Goal: Task Accomplishment & Management: Use online tool/utility

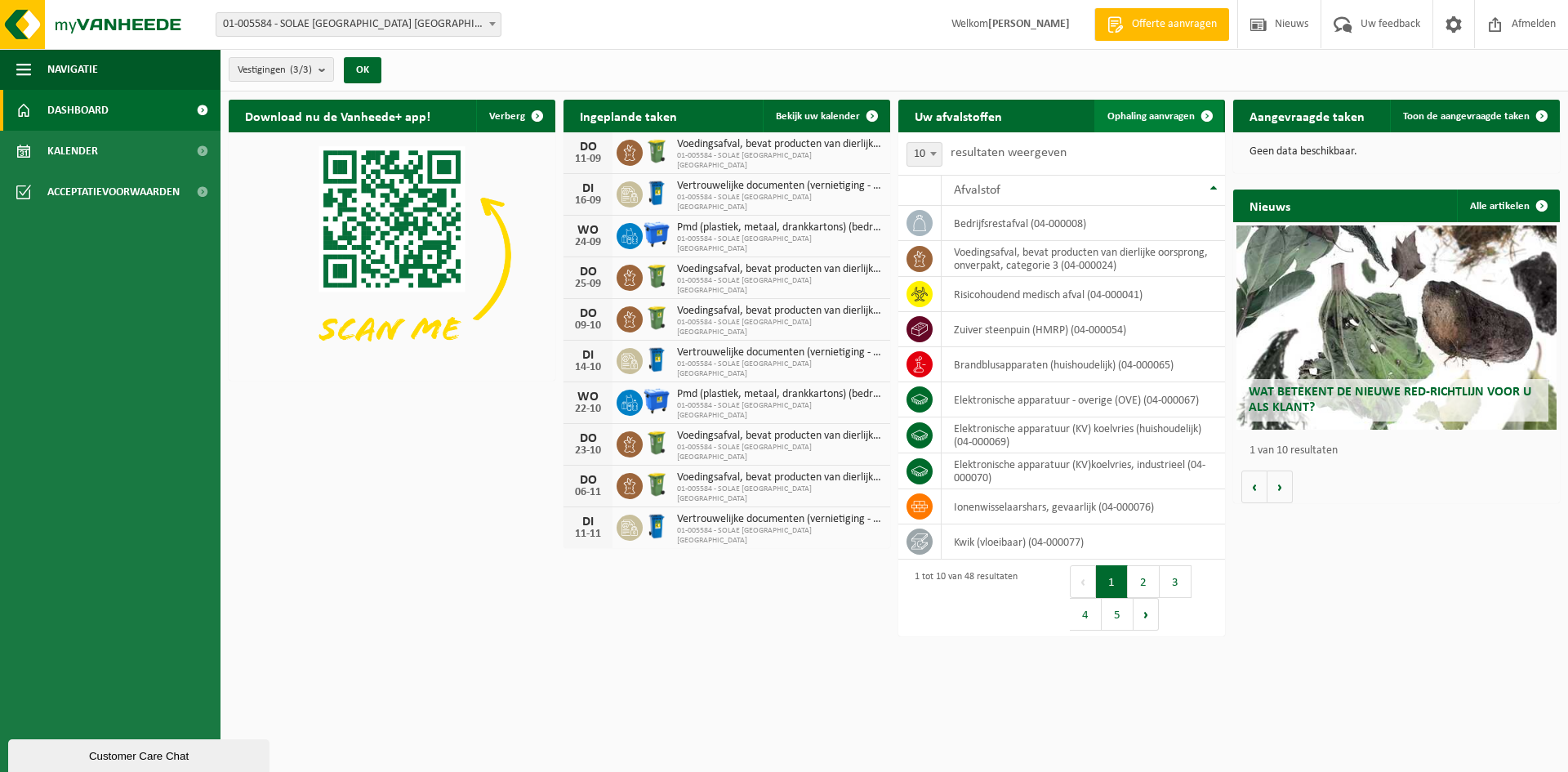
click at [1135, 114] on span "Ophaling aanvragen" at bounding box center [1150, 116] width 87 height 11
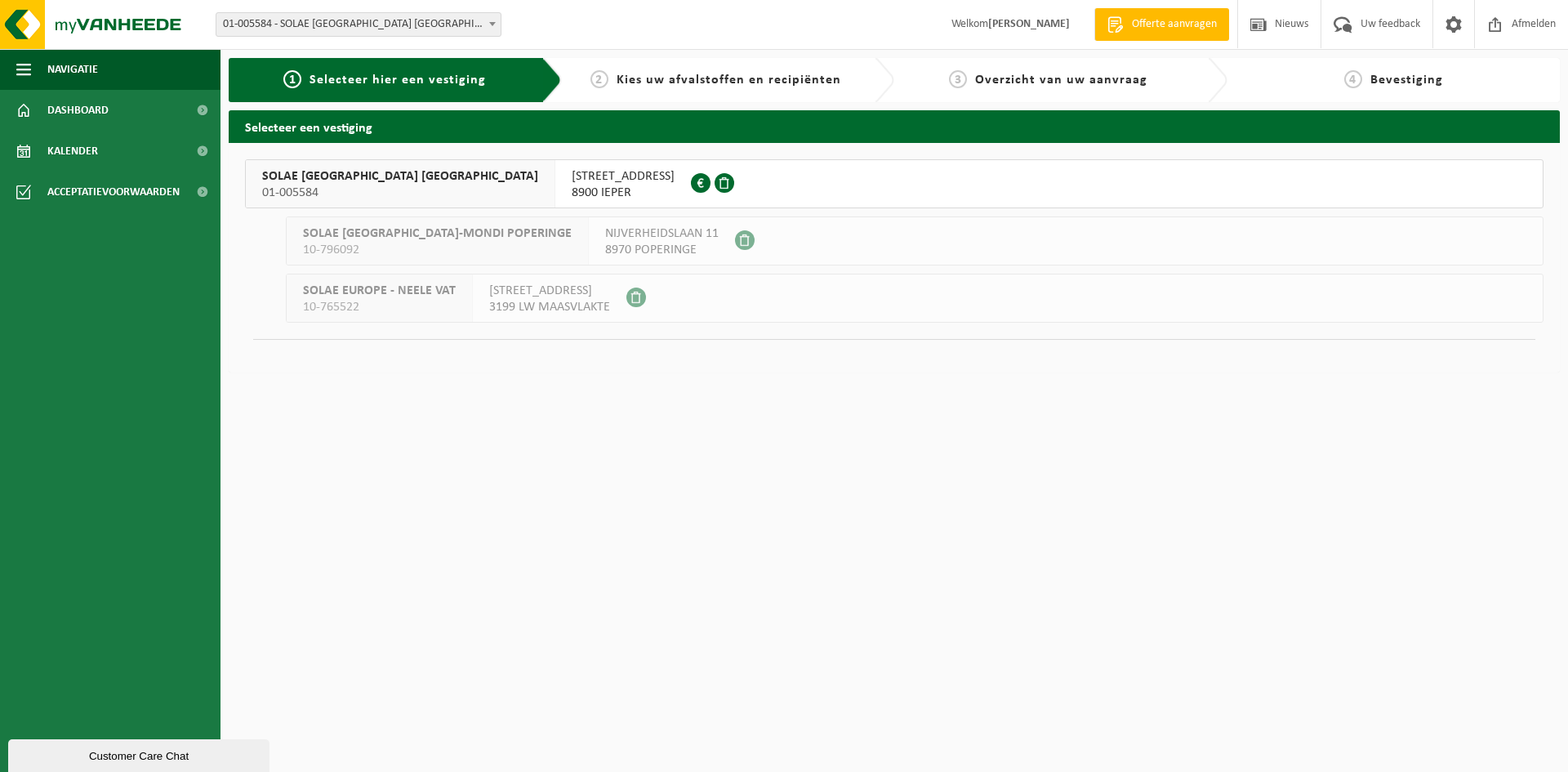
click at [572, 177] on span "ZWAANHOFWEG 1" at bounding box center [623, 176] width 103 height 16
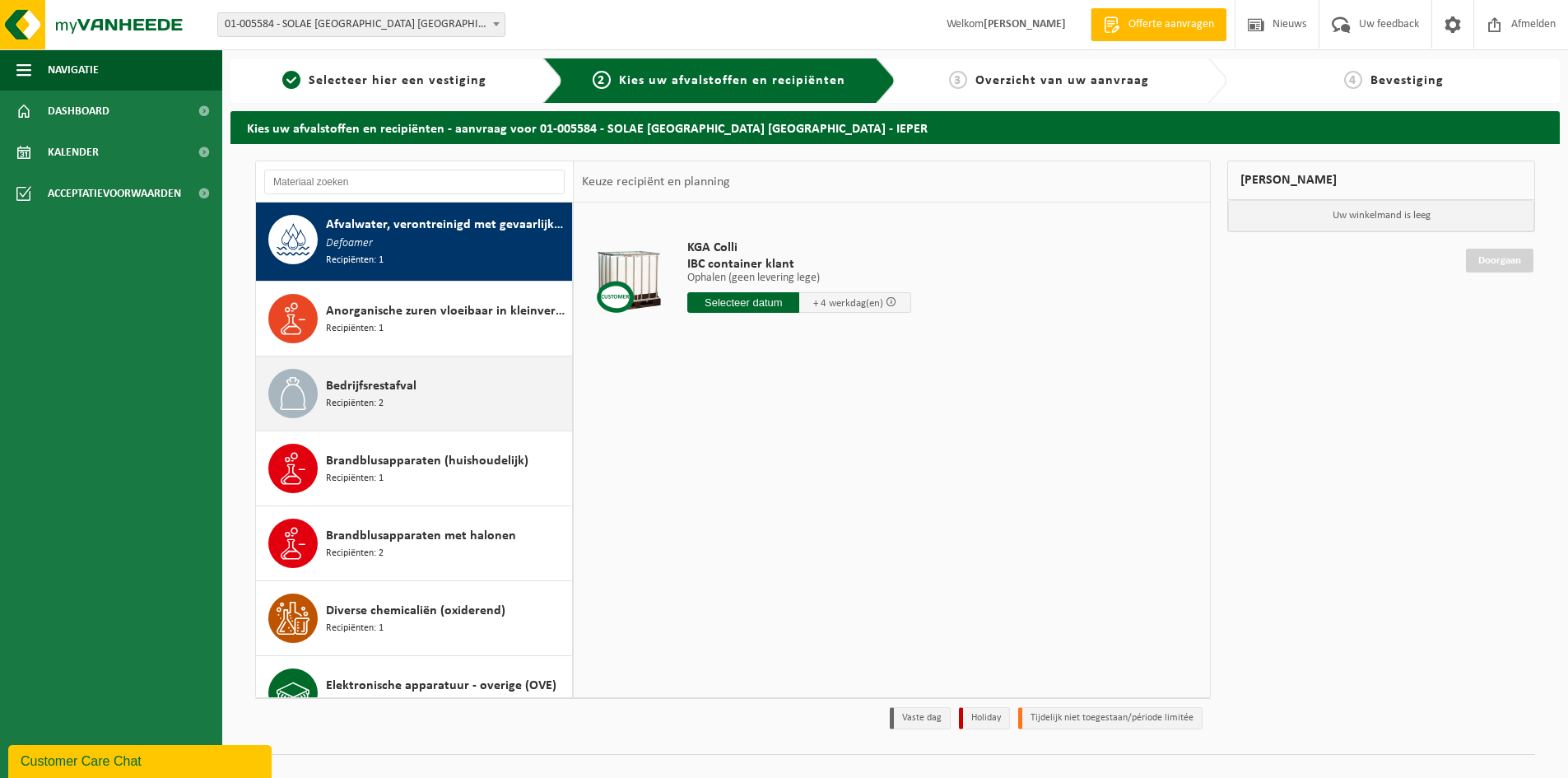
click at [348, 401] on span "Recipiënten: 2" at bounding box center [354, 404] width 57 height 15
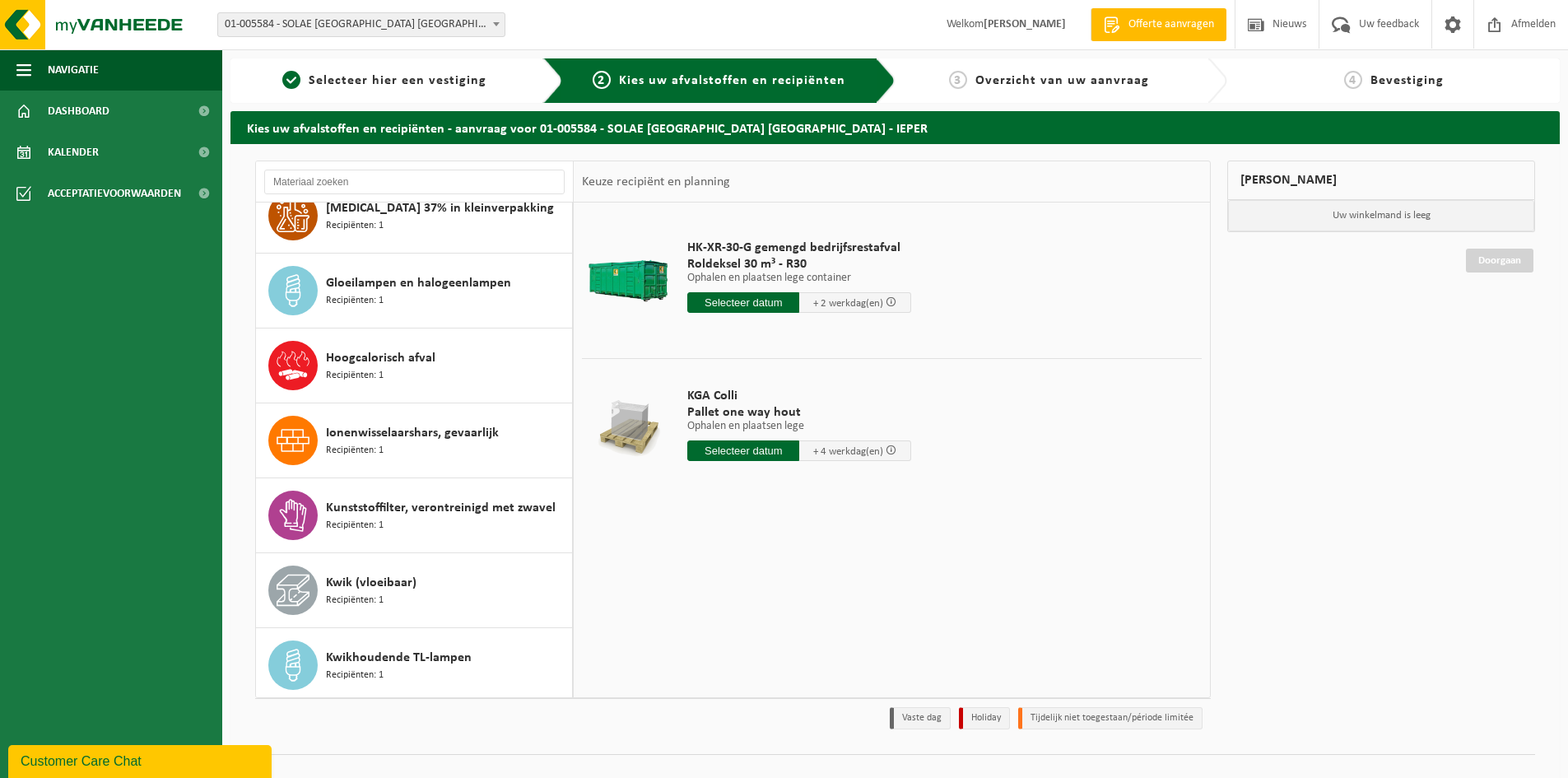
scroll to position [746, 0]
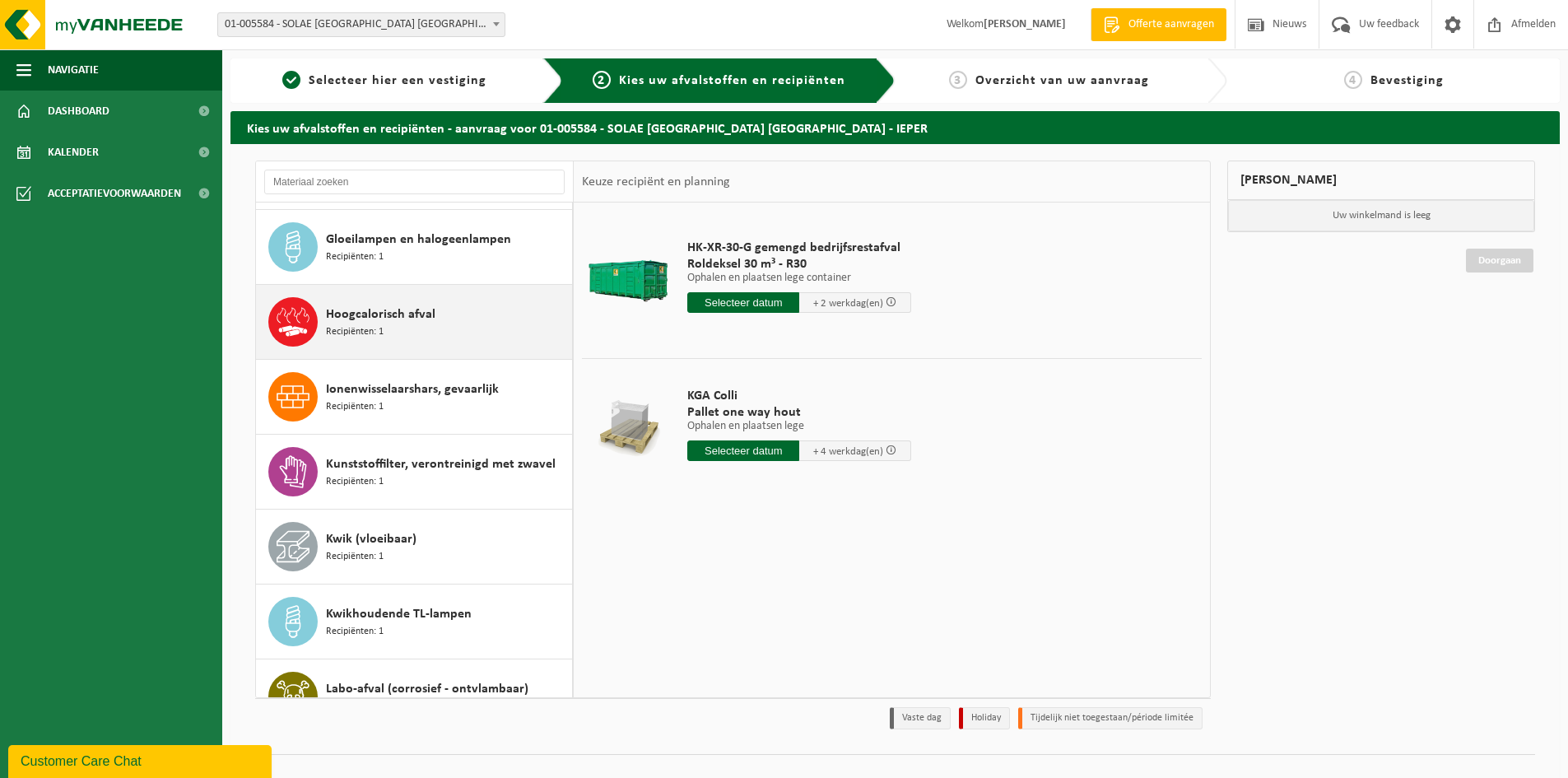
click at [368, 325] on span "Recipiënten: 1" at bounding box center [354, 332] width 57 height 15
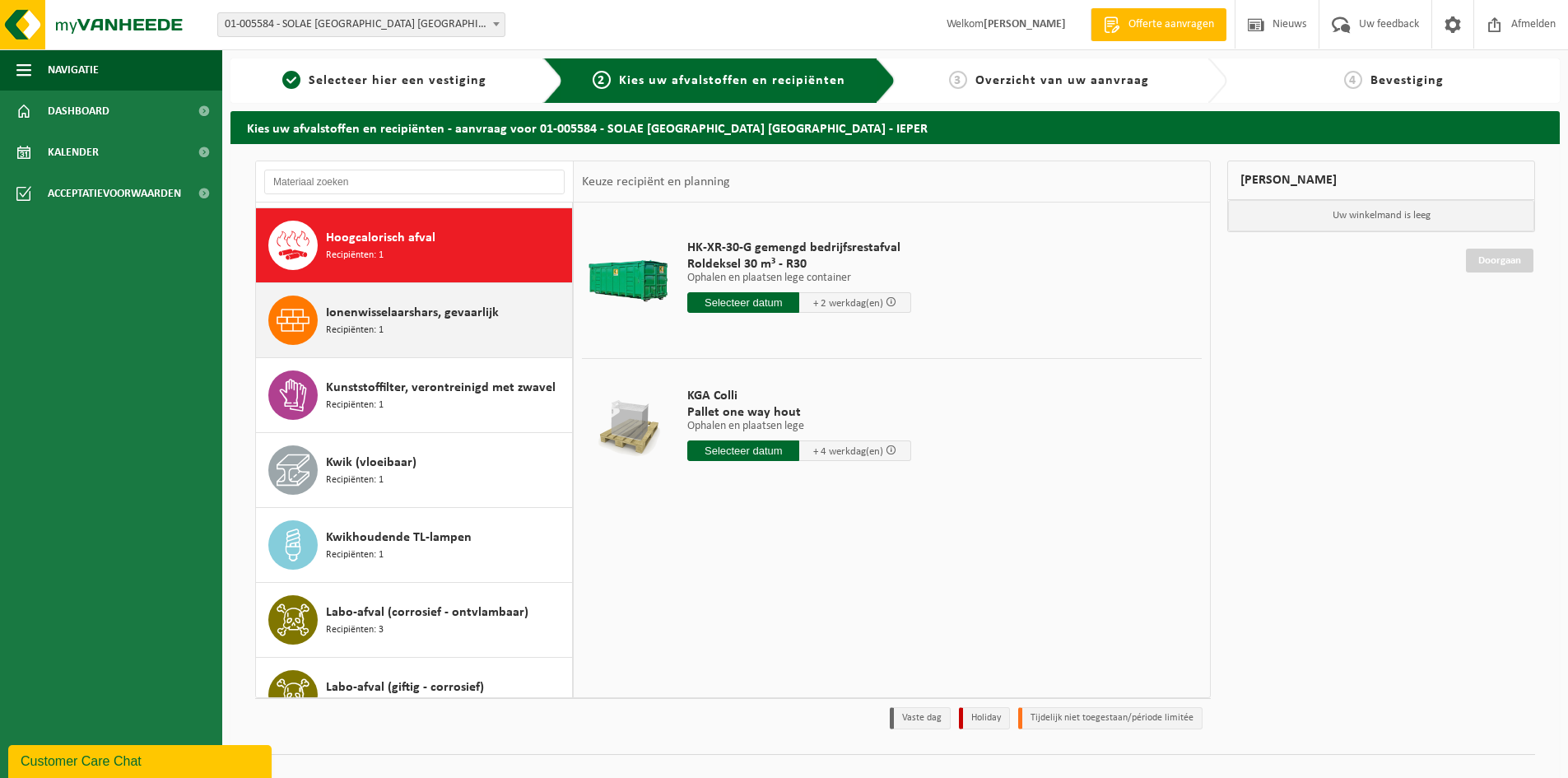
scroll to position [826, 0]
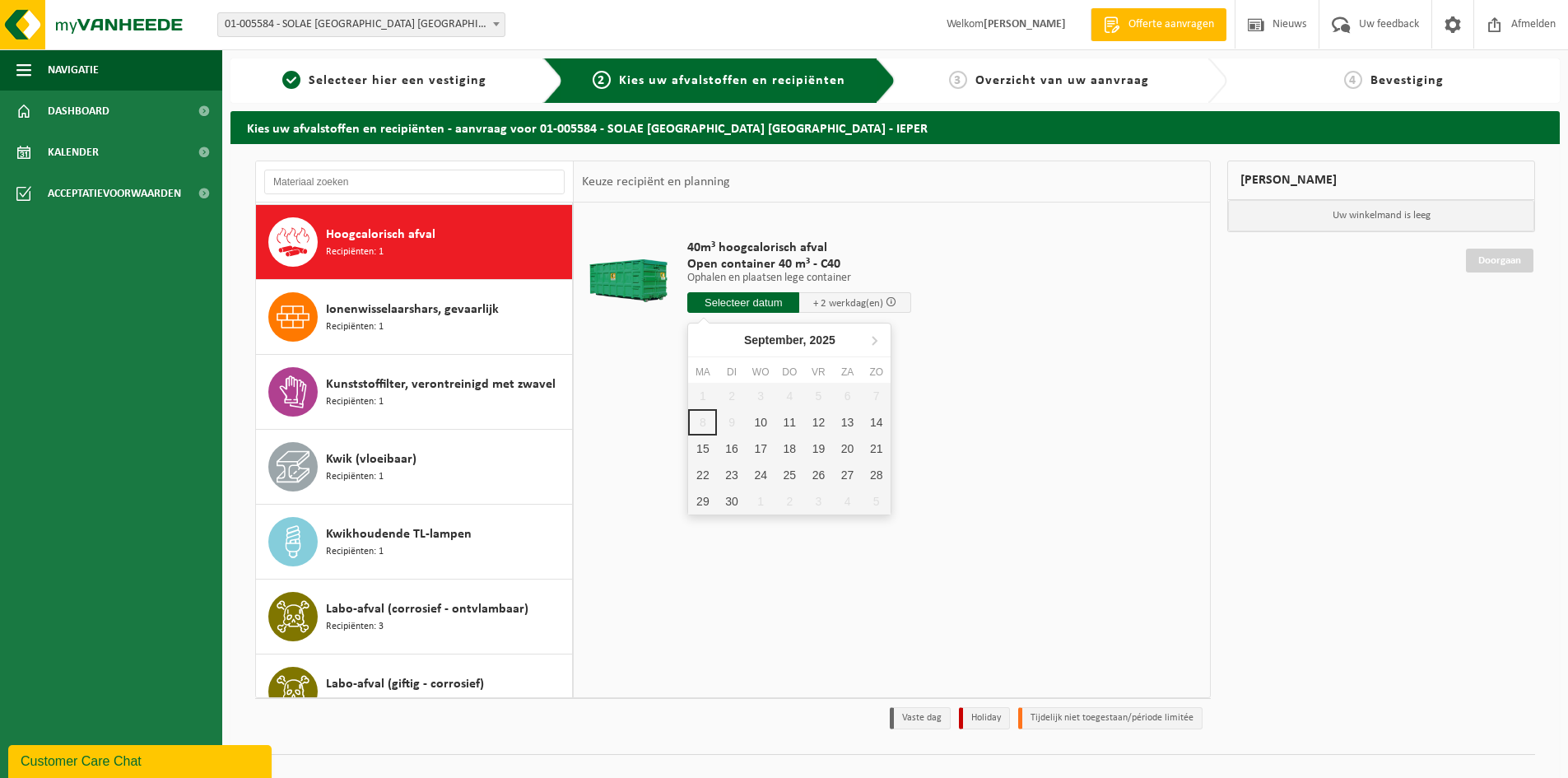
click at [735, 299] on input "text" at bounding box center [743, 302] width 112 height 20
click at [755, 418] on div "10" at bounding box center [761, 422] width 29 height 26
type input "Van 2025-09-10"
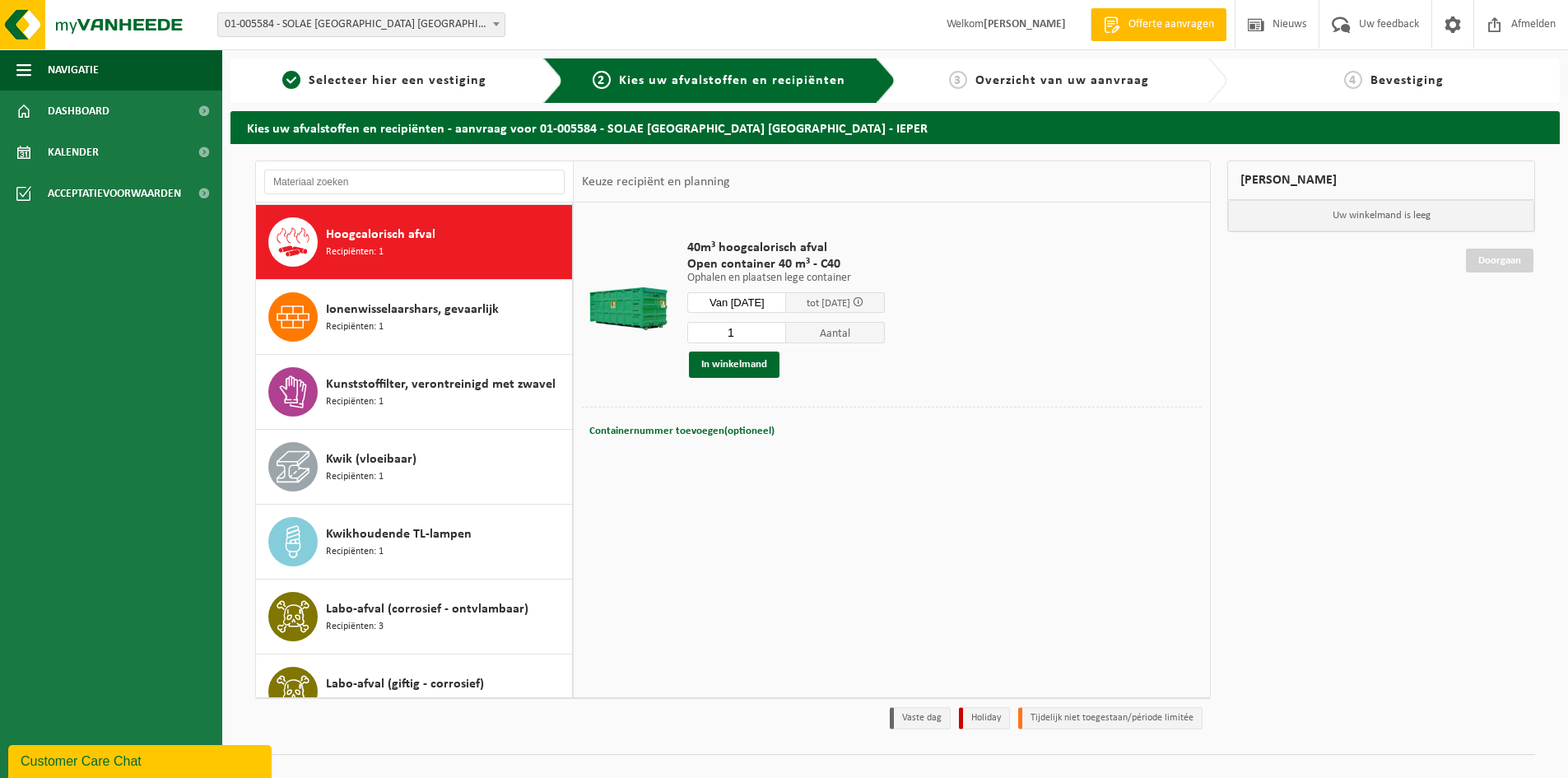
click at [779, 427] on div "Containernummer toevoegen(optioneel) Annuleren" at bounding box center [891, 431] width 611 height 23
click at [767, 428] on span "Containernummer toevoegen(optioneel)" at bounding box center [681, 430] width 185 height 11
type input "C40-1857"
click at [724, 366] on button "In winkelmand" at bounding box center [734, 365] width 90 height 26
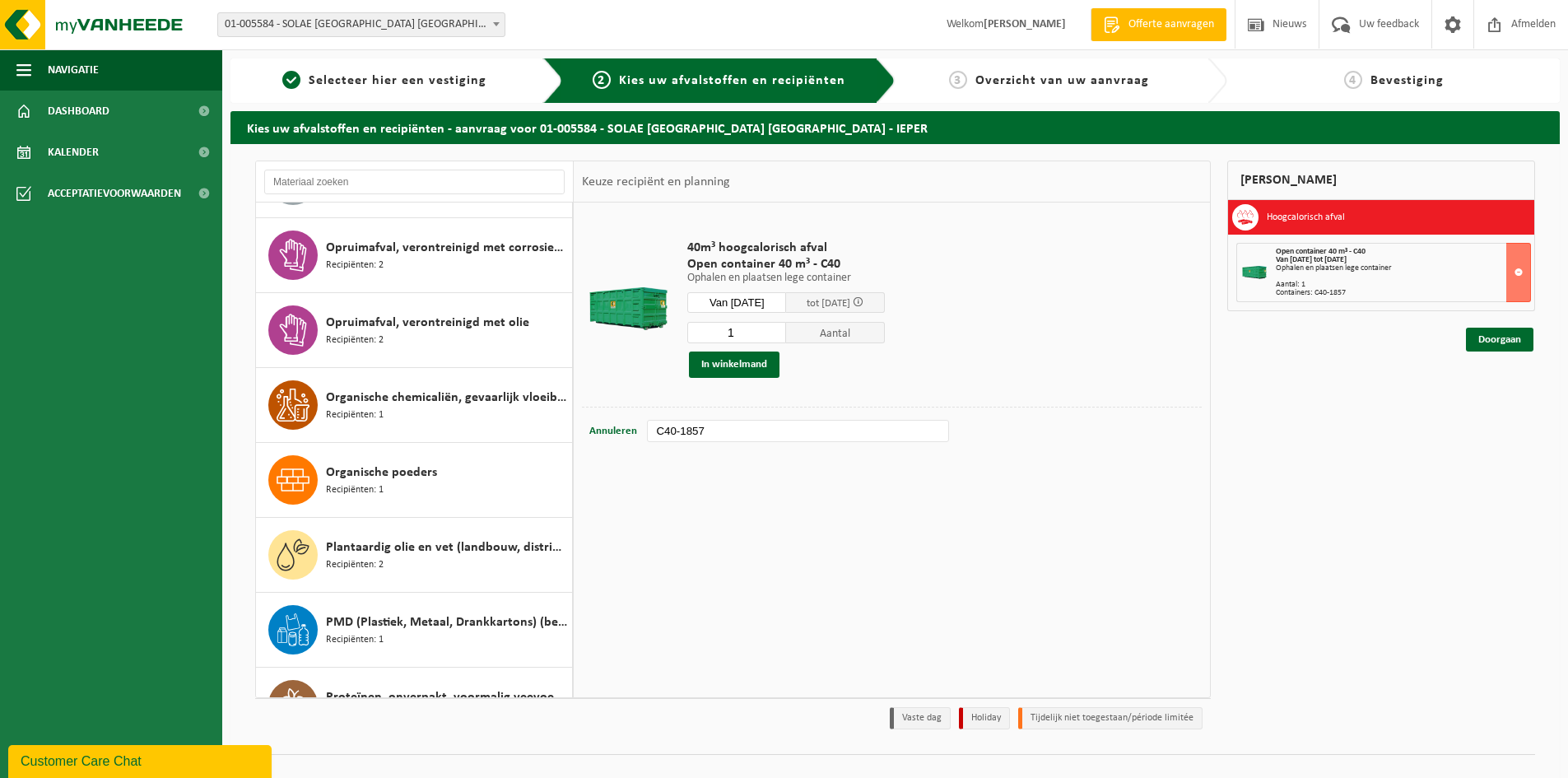
scroll to position [2103, 0]
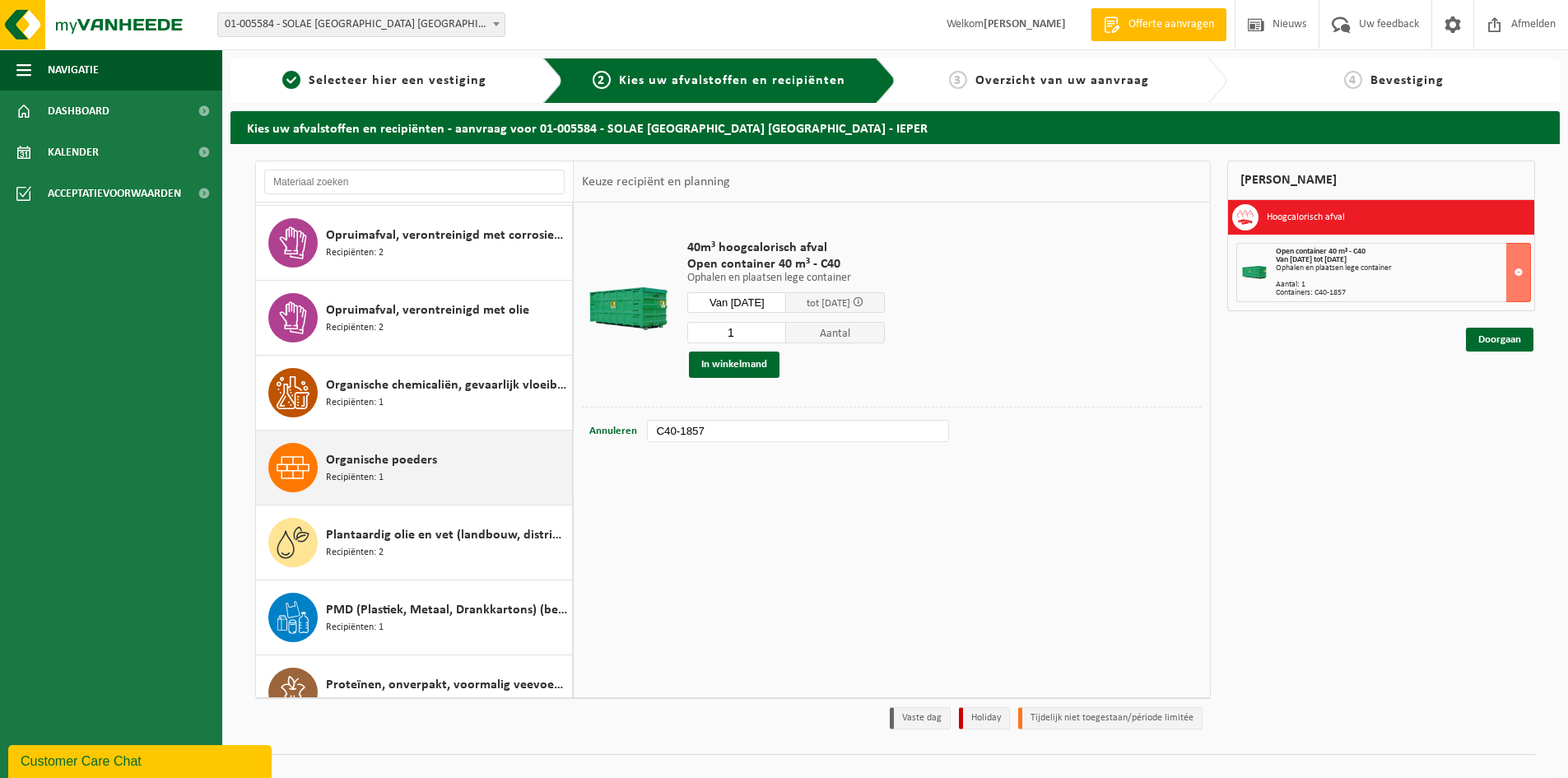
click at [365, 464] on span "Organische poeders" at bounding box center [382, 459] width 111 height 20
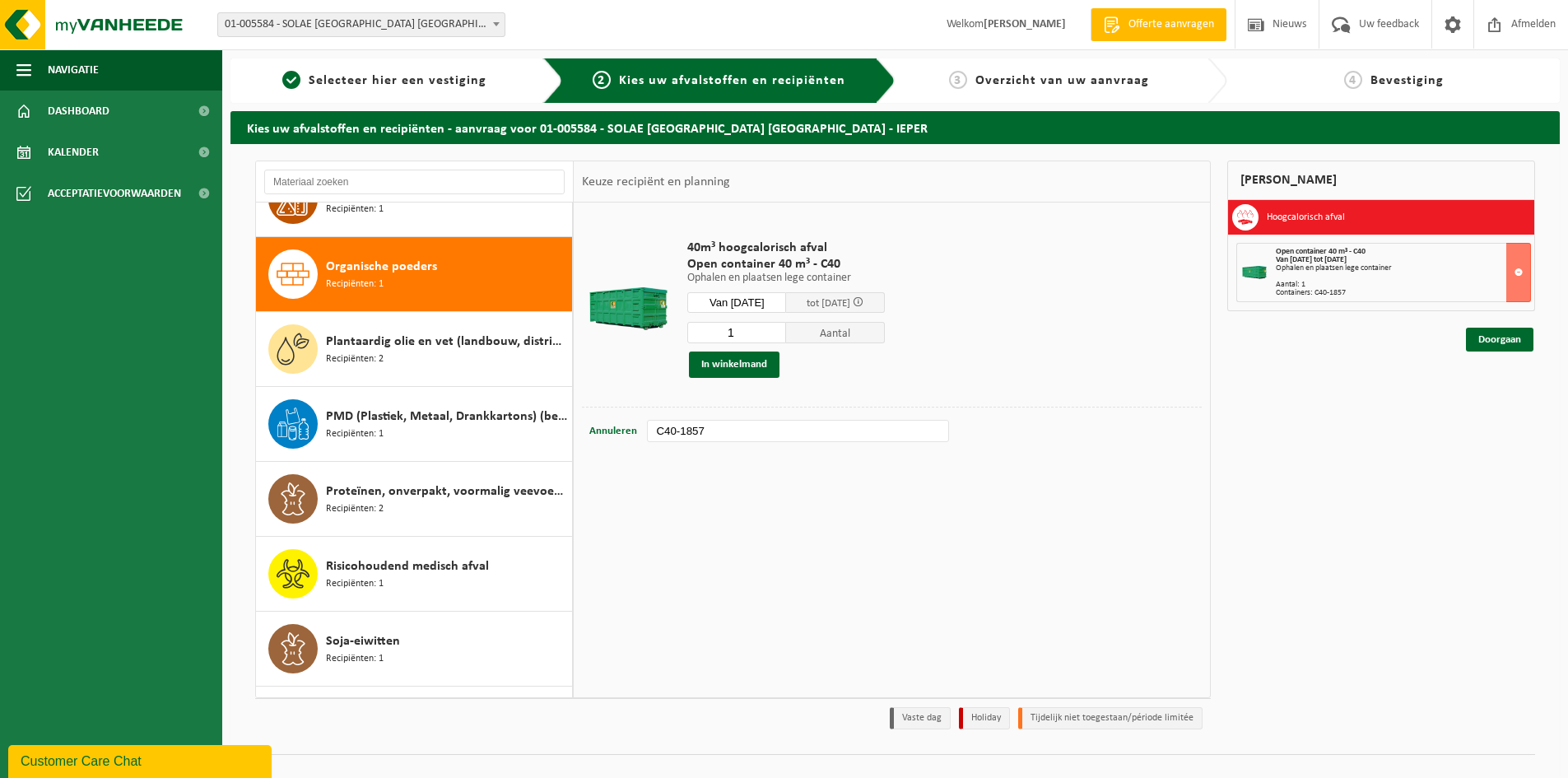
scroll to position [2325, 0]
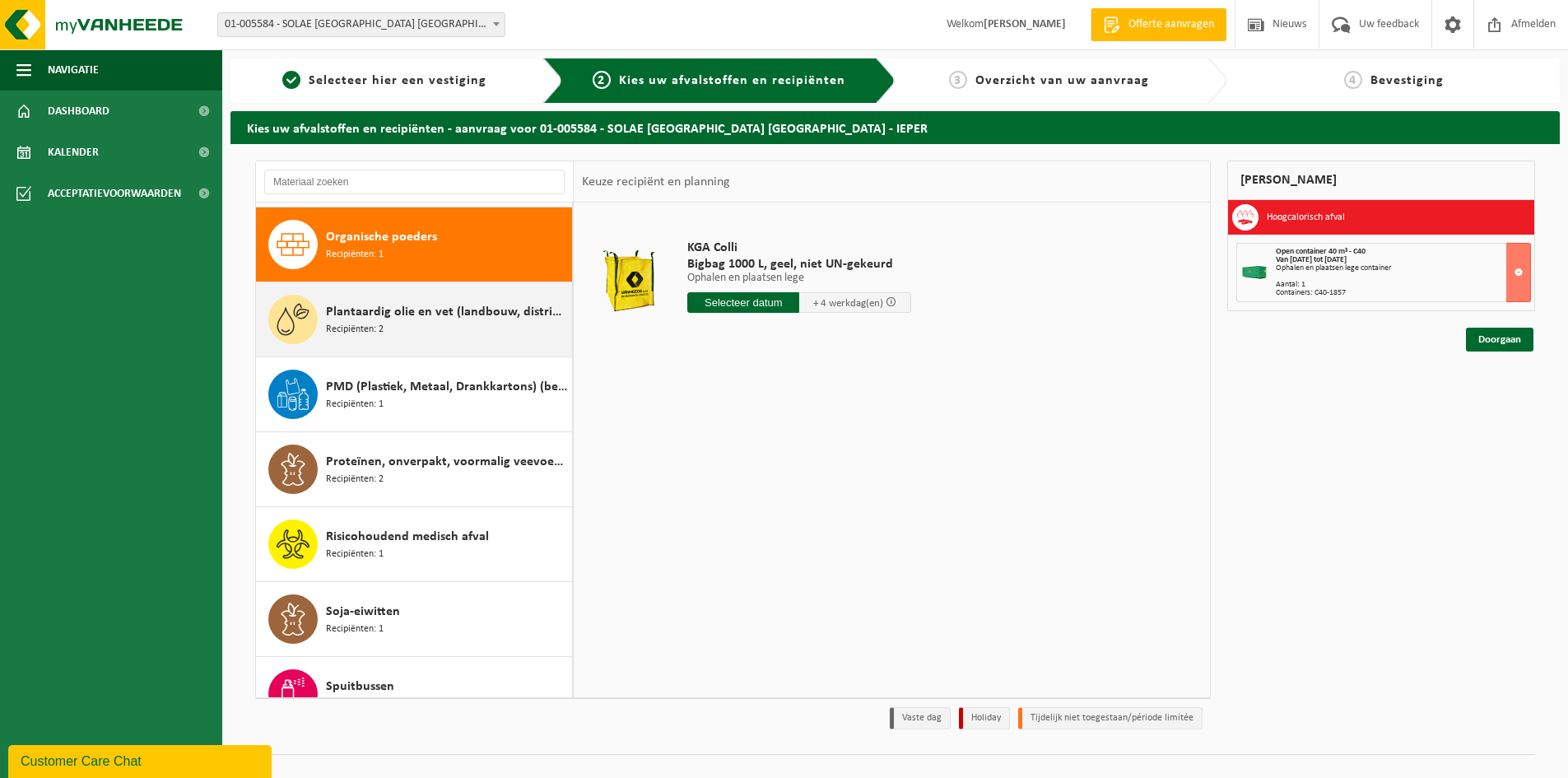
click at [453, 296] on div "Plantaardig olie en vet (landbouw, distributie, voedingsambachten) Recipiënten:…" at bounding box center [446, 319] width 242 height 50
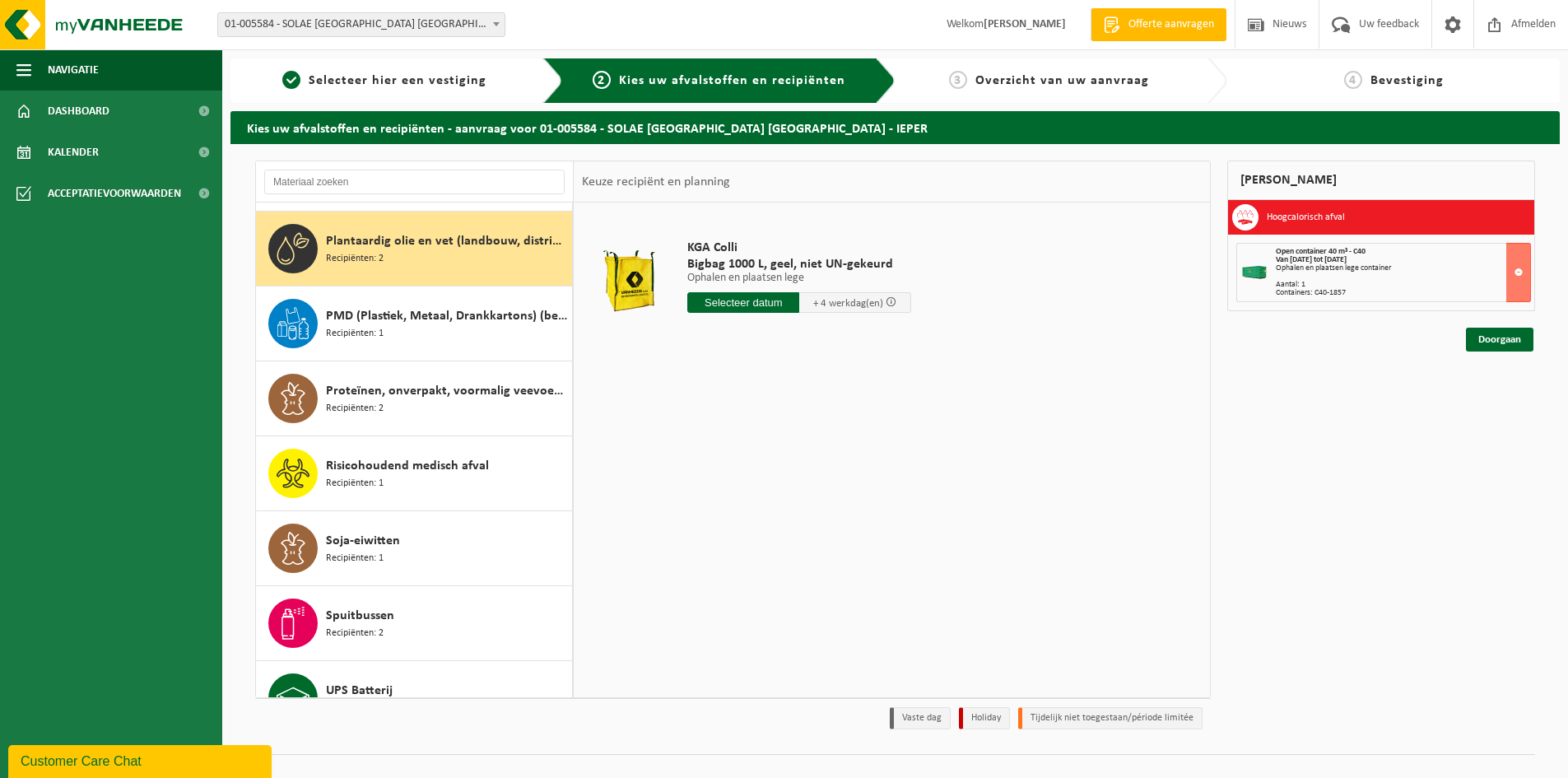
scroll to position [2401, 0]
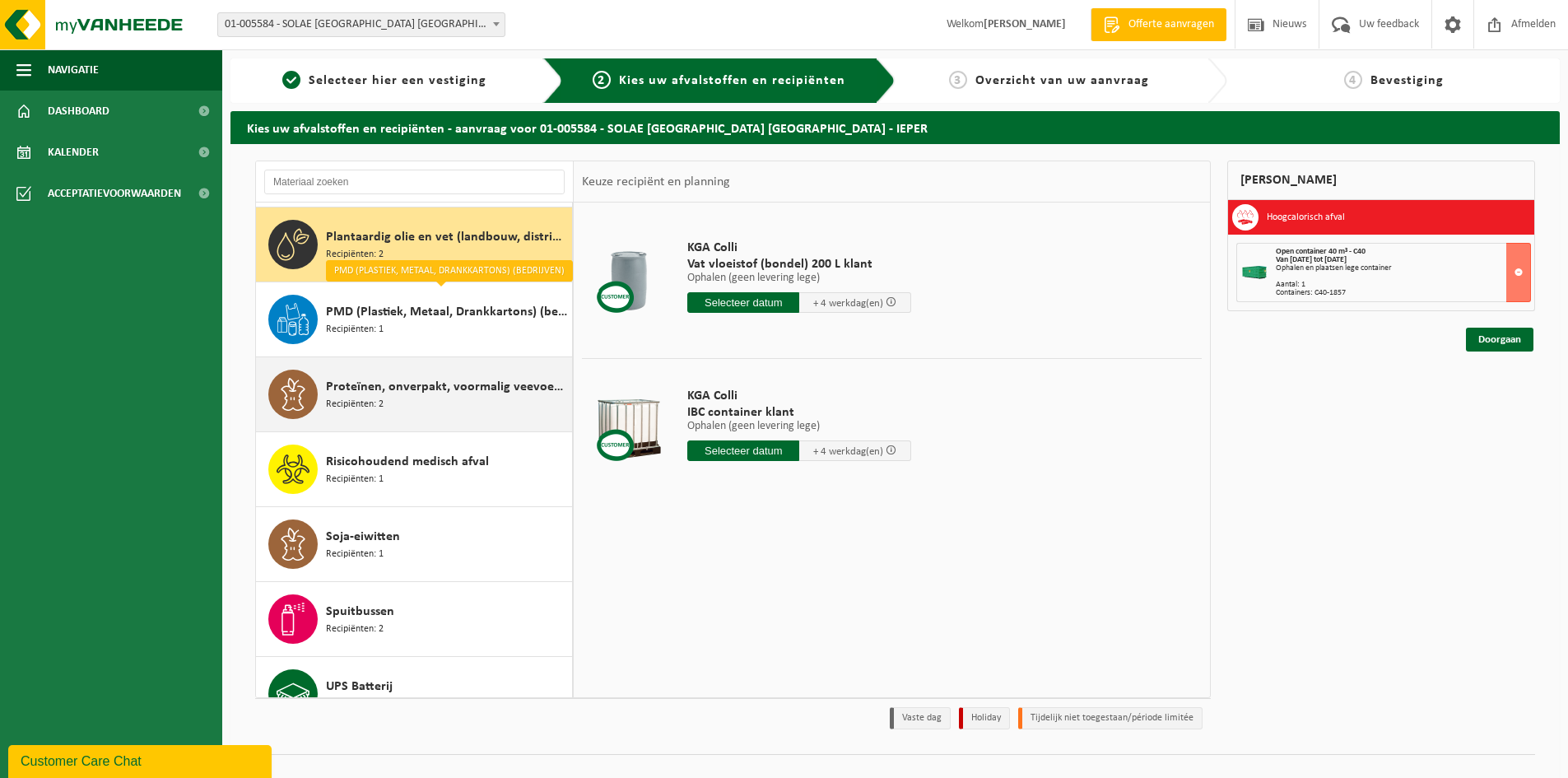
click at [446, 384] on span "Proteïnen, onverpakt, voormalig veevoeder" at bounding box center [446, 387] width 242 height 20
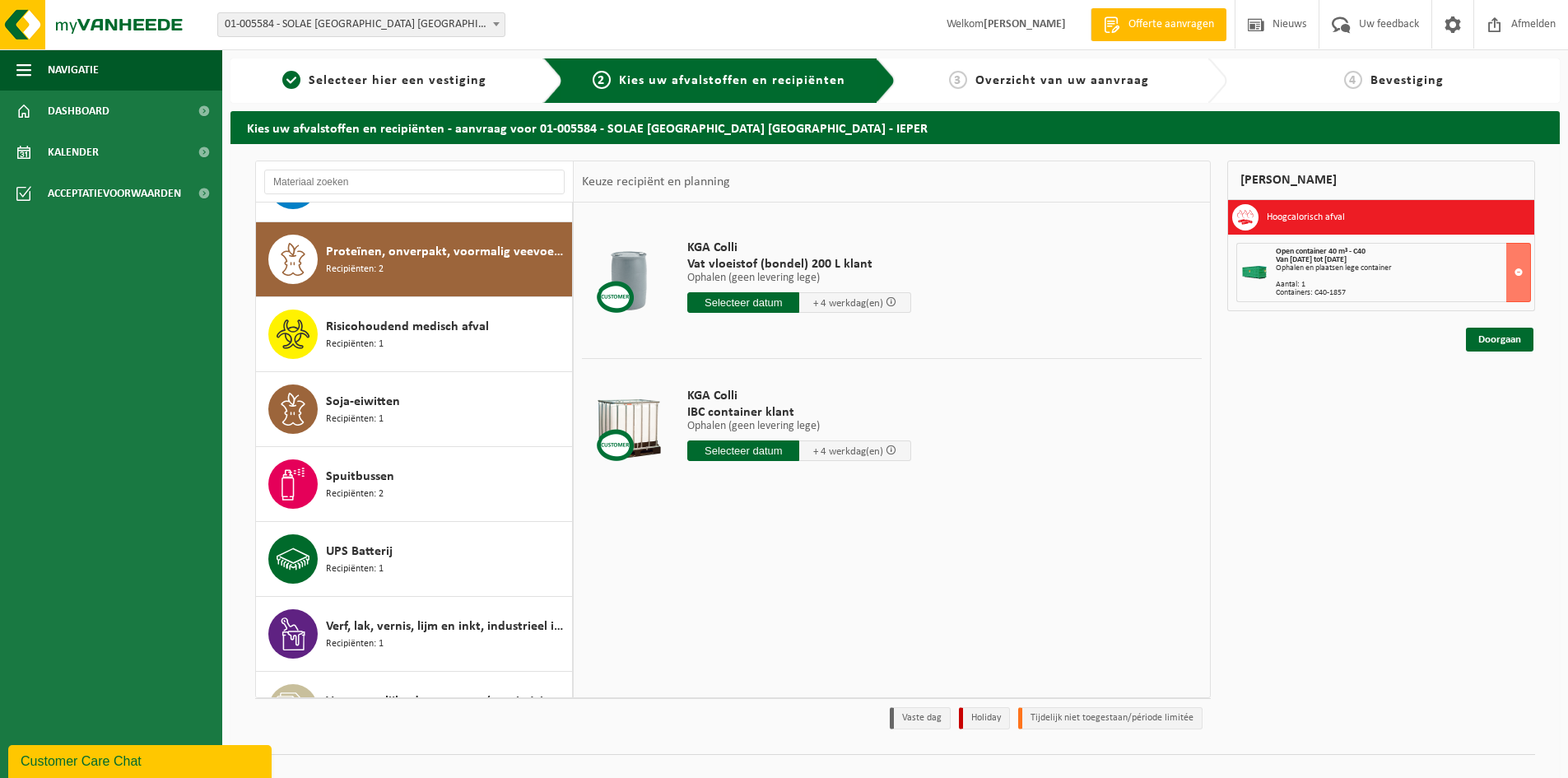
scroll to position [2551, 0]
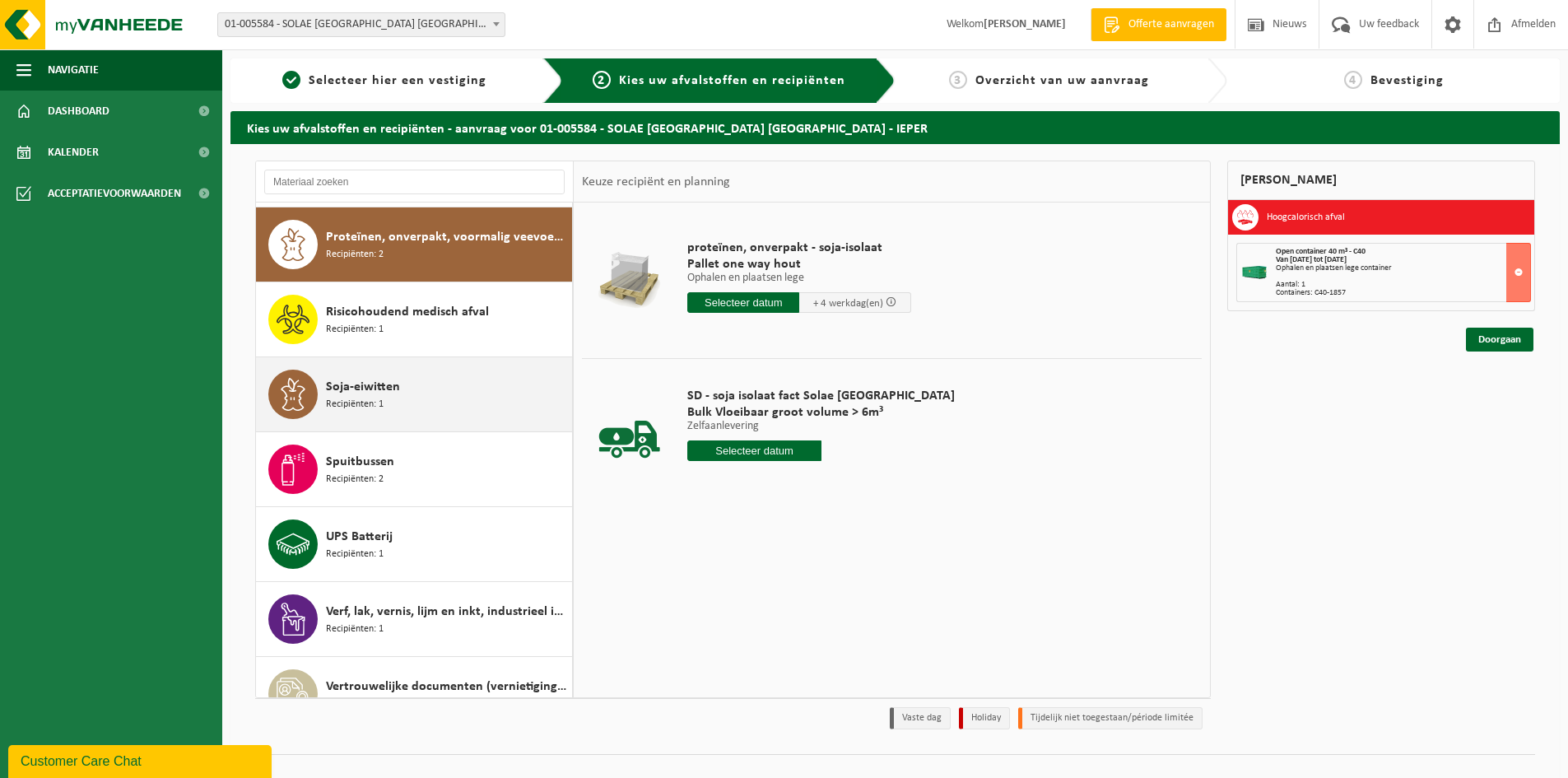
click at [444, 383] on div "Soja-eiwitten Recipiënten: 1" at bounding box center [446, 395] width 242 height 50
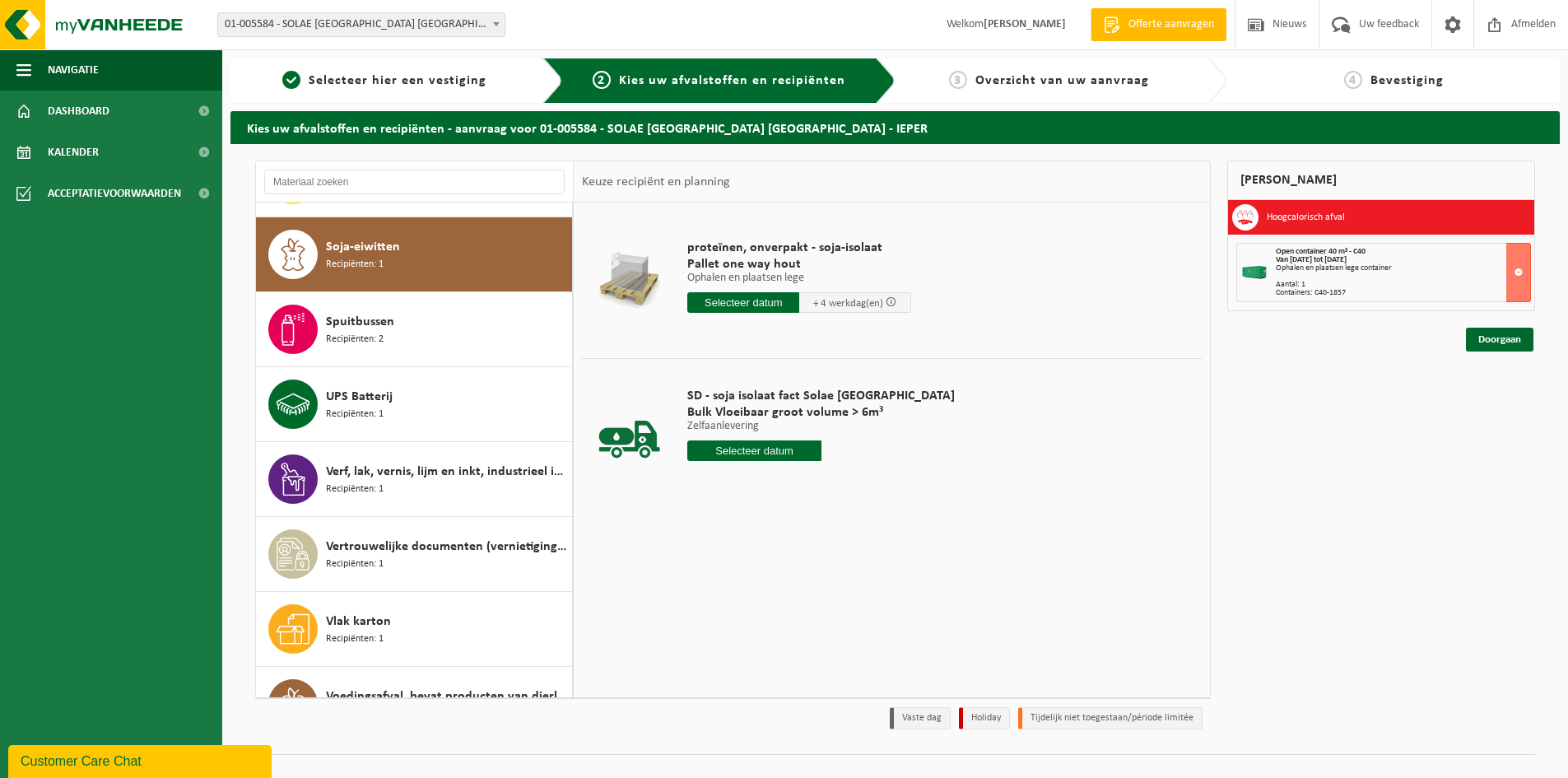
scroll to position [2700, 0]
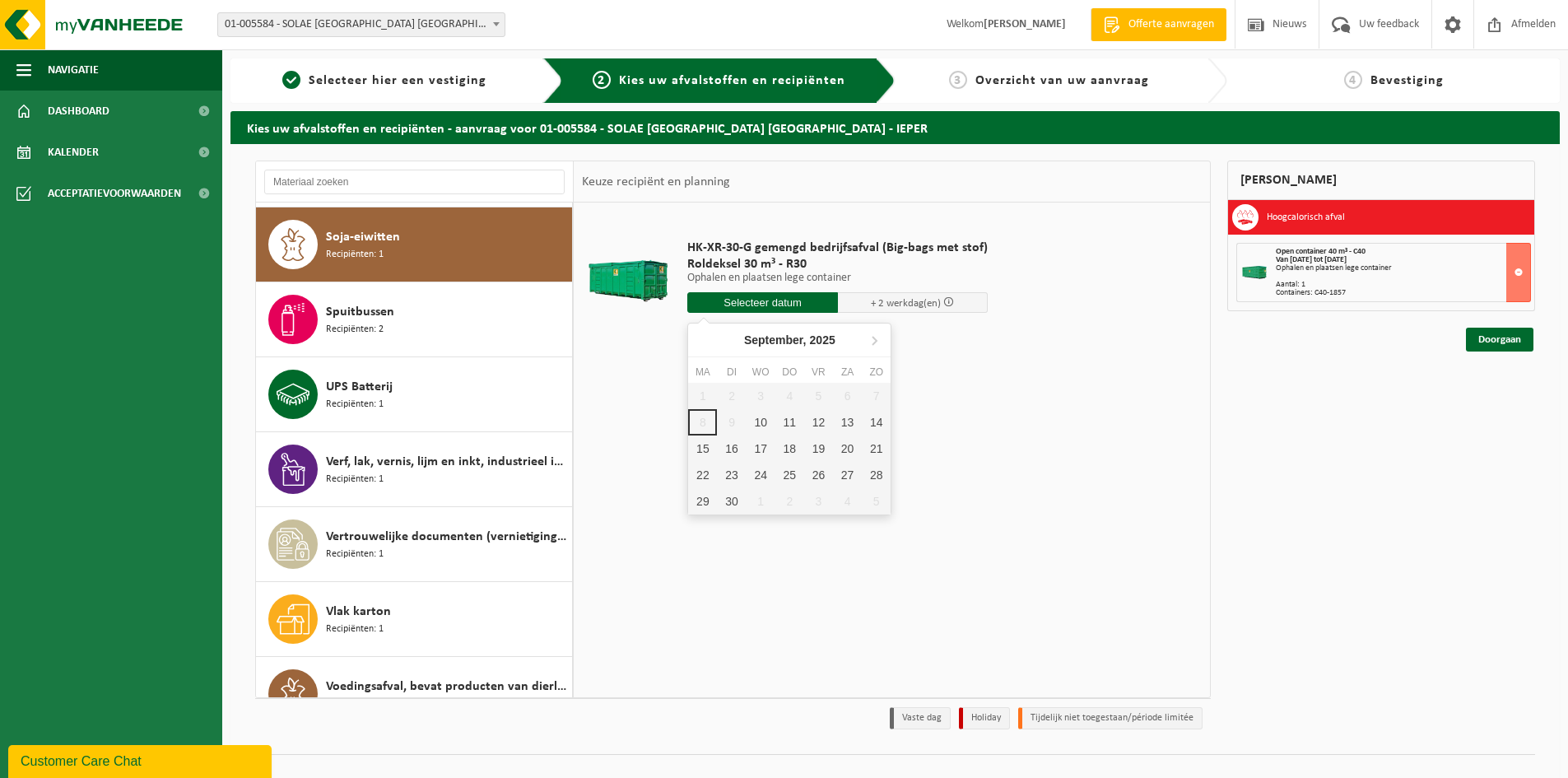
click at [817, 299] on input "text" at bounding box center [762, 302] width 150 height 20
click at [767, 421] on div "10" at bounding box center [761, 422] width 29 height 26
type input "Van 2025-09-10"
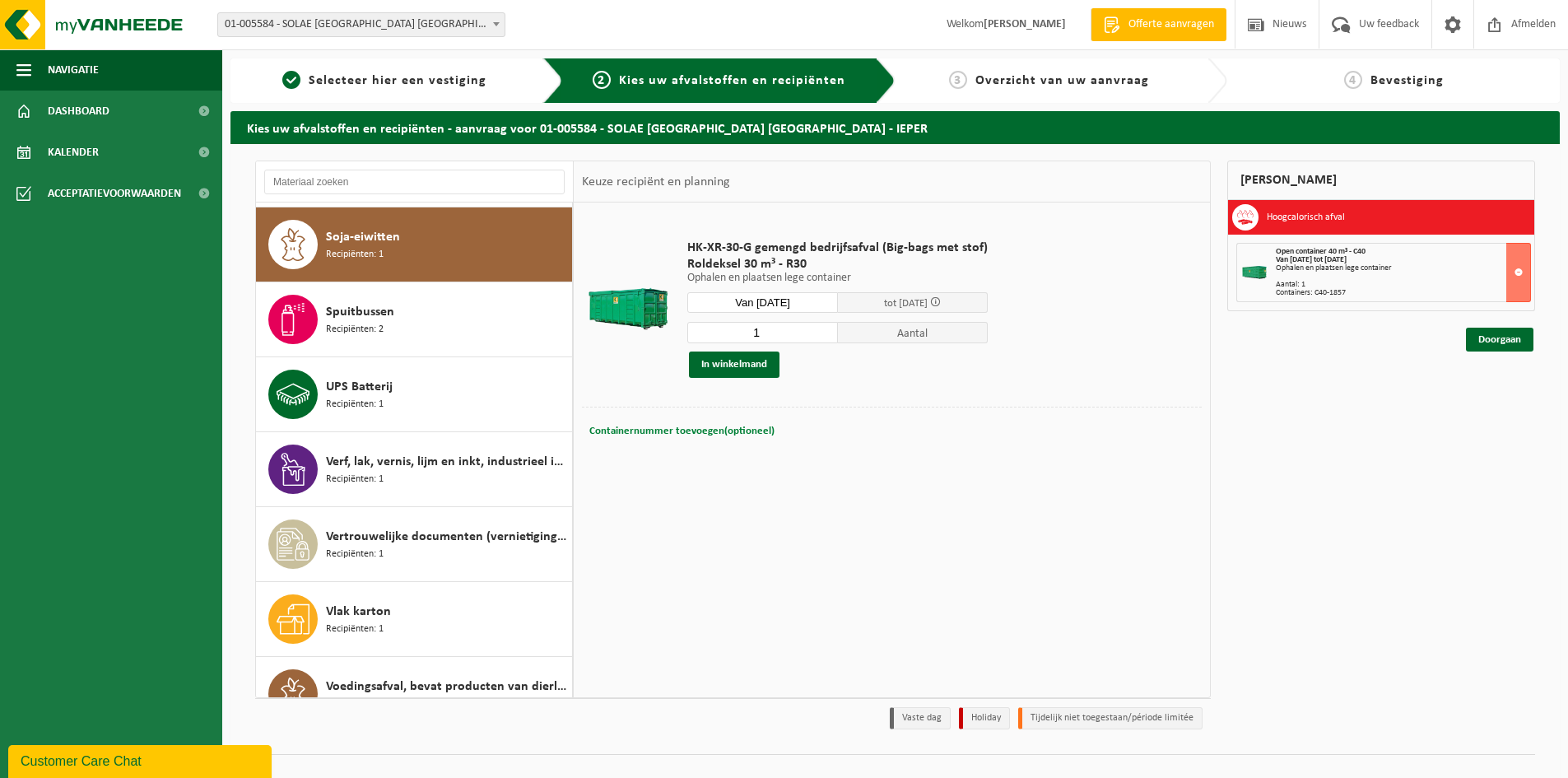
click at [663, 429] on span "Containernummer toevoegen(optioneel)" at bounding box center [681, 430] width 185 height 11
type input "R30-224"
click at [714, 360] on button "In winkelmand" at bounding box center [734, 365] width 90 height 26
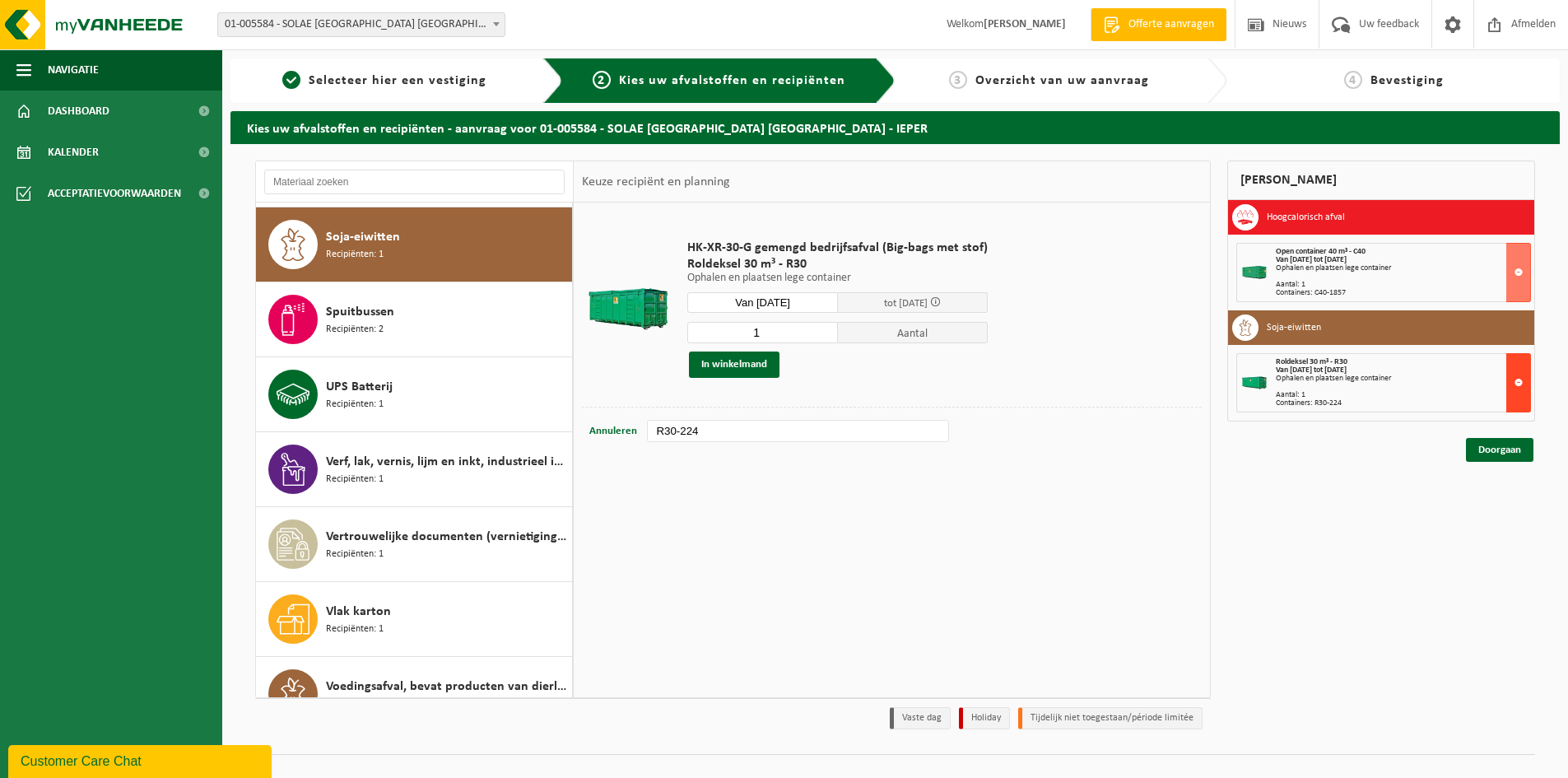
click at [1521, 379] on button at bounding box center [1518, 383] width 25 height 59
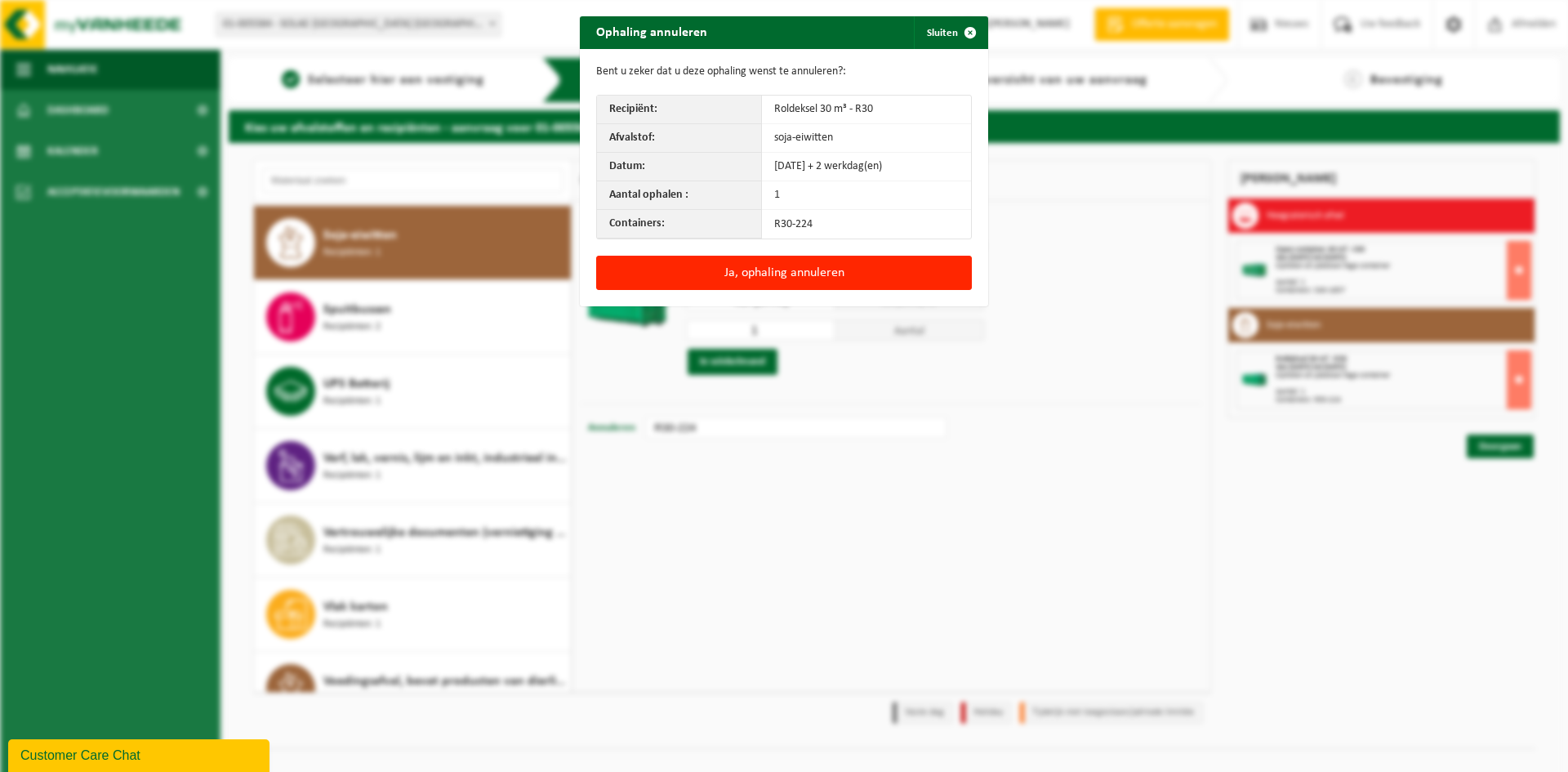
click at [813, 229] on td "R30-224" at bounding box center [866, 225] width 209 height 29
click at [799, 219] on td "R30-224" at bounding box center [866, 225] width 209 height 29
click at [650, 30] on h2 "Ophaling annuleren" at bounding box center [651, 31] width 144 height 31
click at [963, 31] on span "button" at bounding box center [970, 32] width 33 height 33
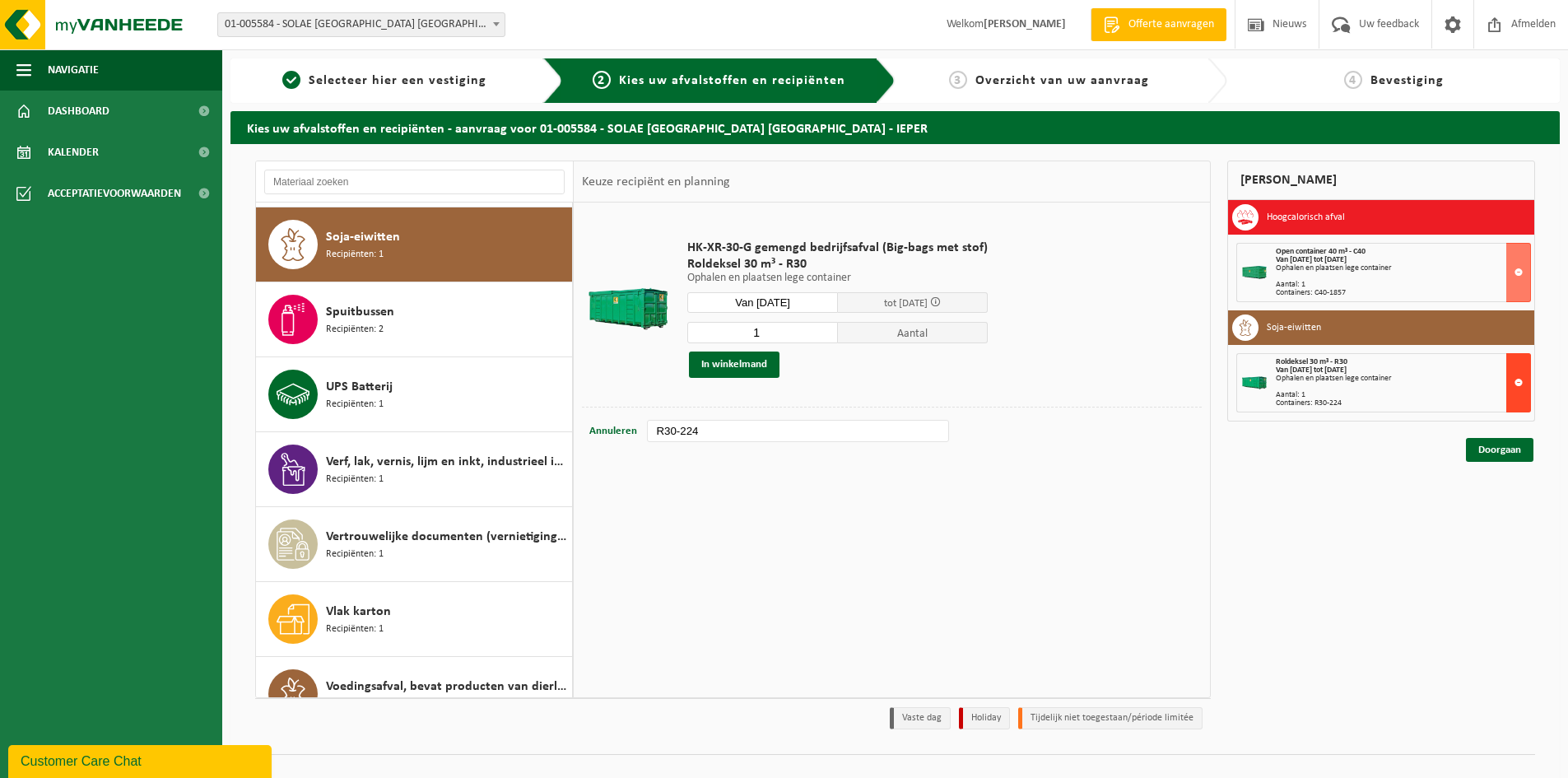
click at [1518, 378] on button at bounding box center [1518, 383] width 25 height 59
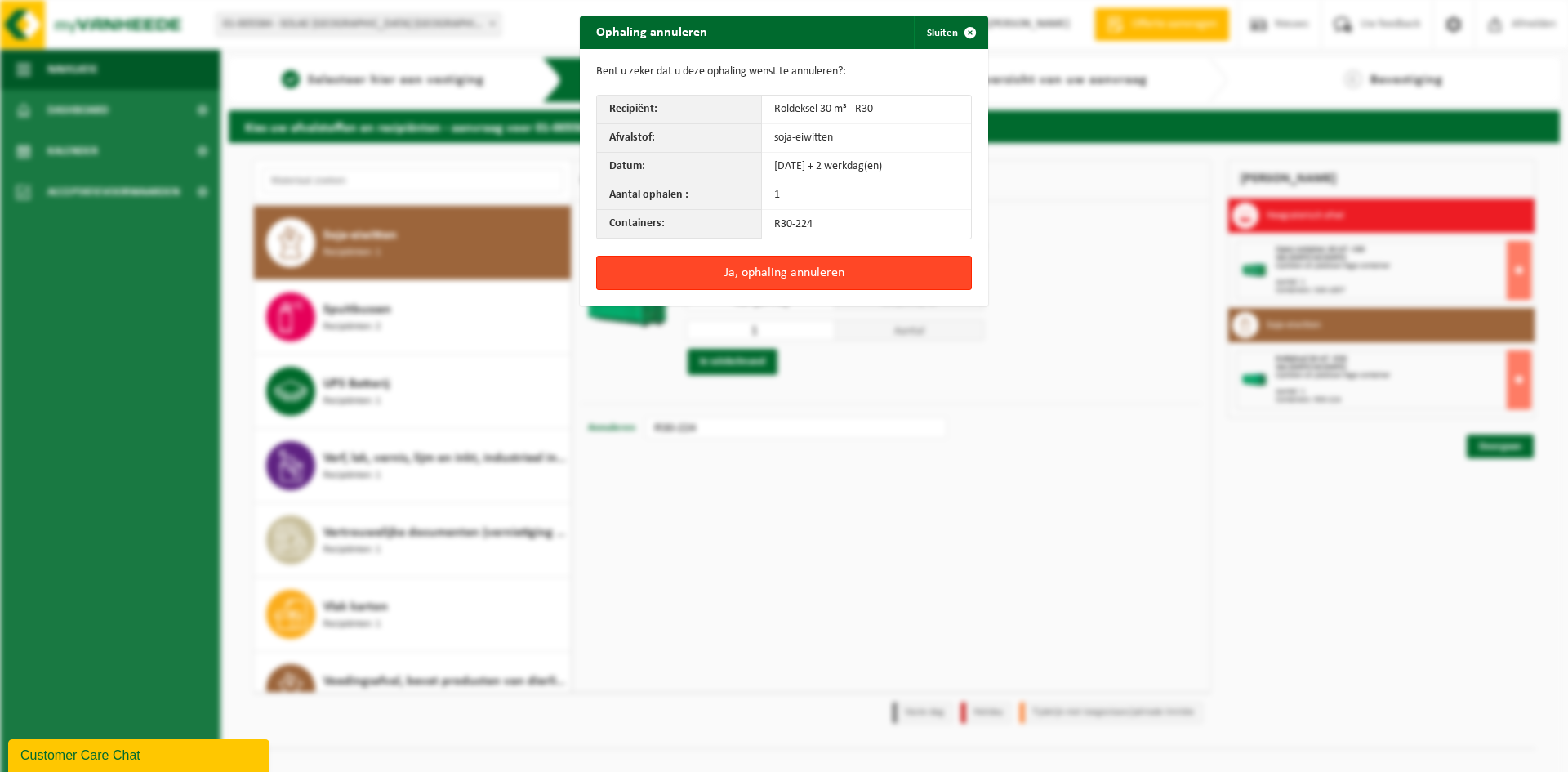
click at [798, 264] on button "Ja, ophaling annuleren" at bounding box center [784, 273] width 375 height 34
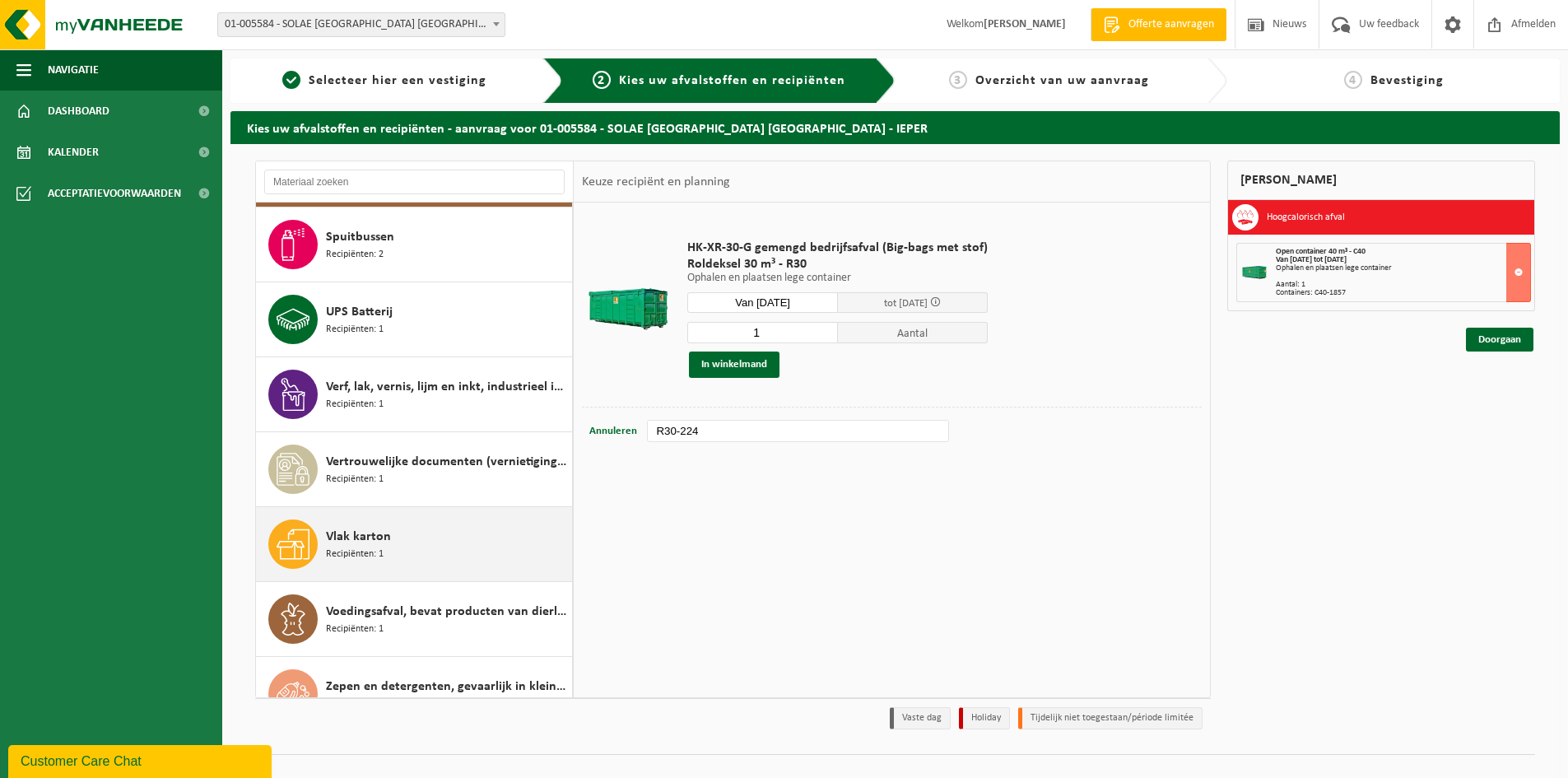
click at [363, 535] on span "Vlak karton" at bounding box center [358, 536] width 65 height 20
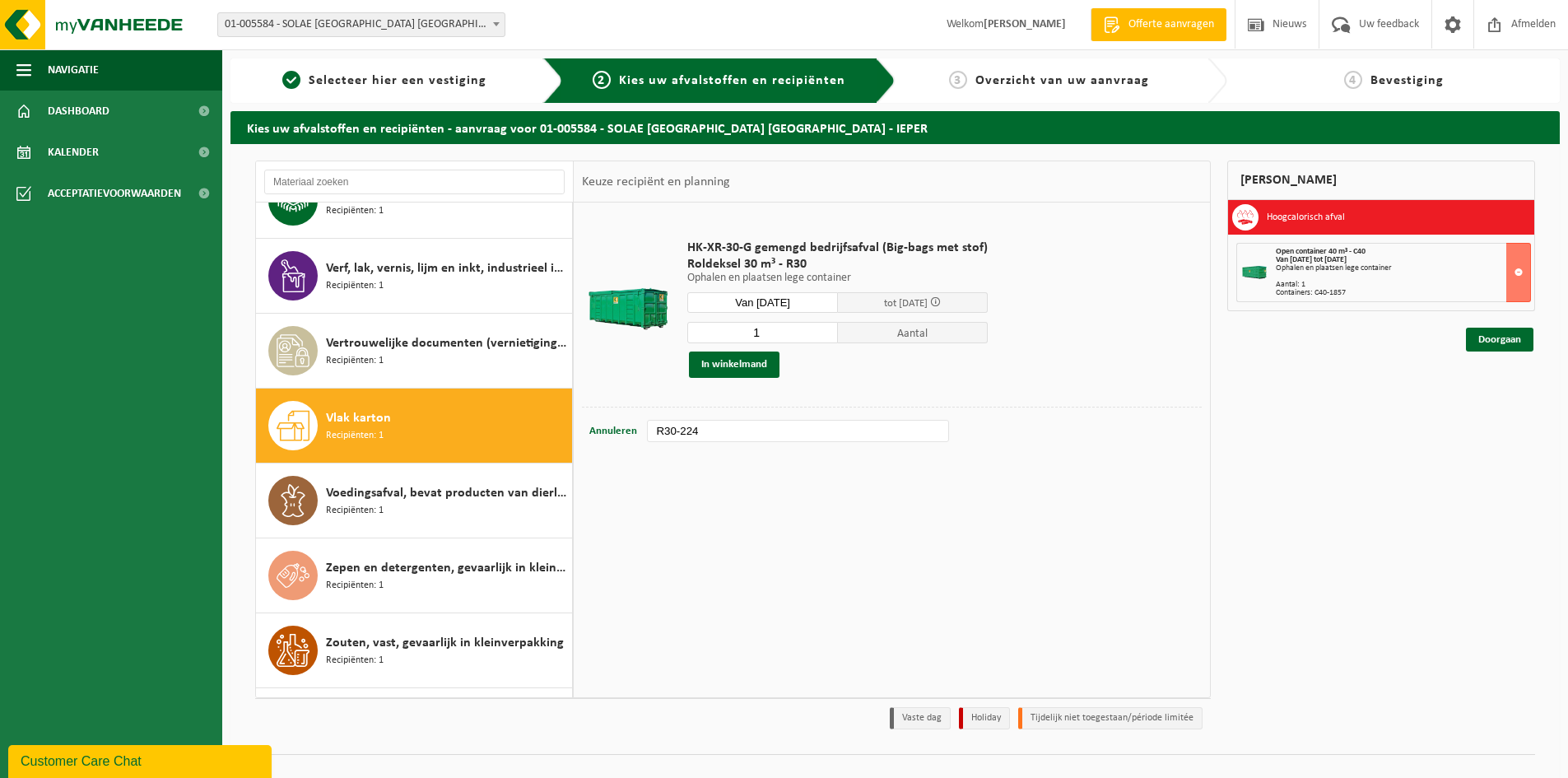
scroll to position [3029, 0]
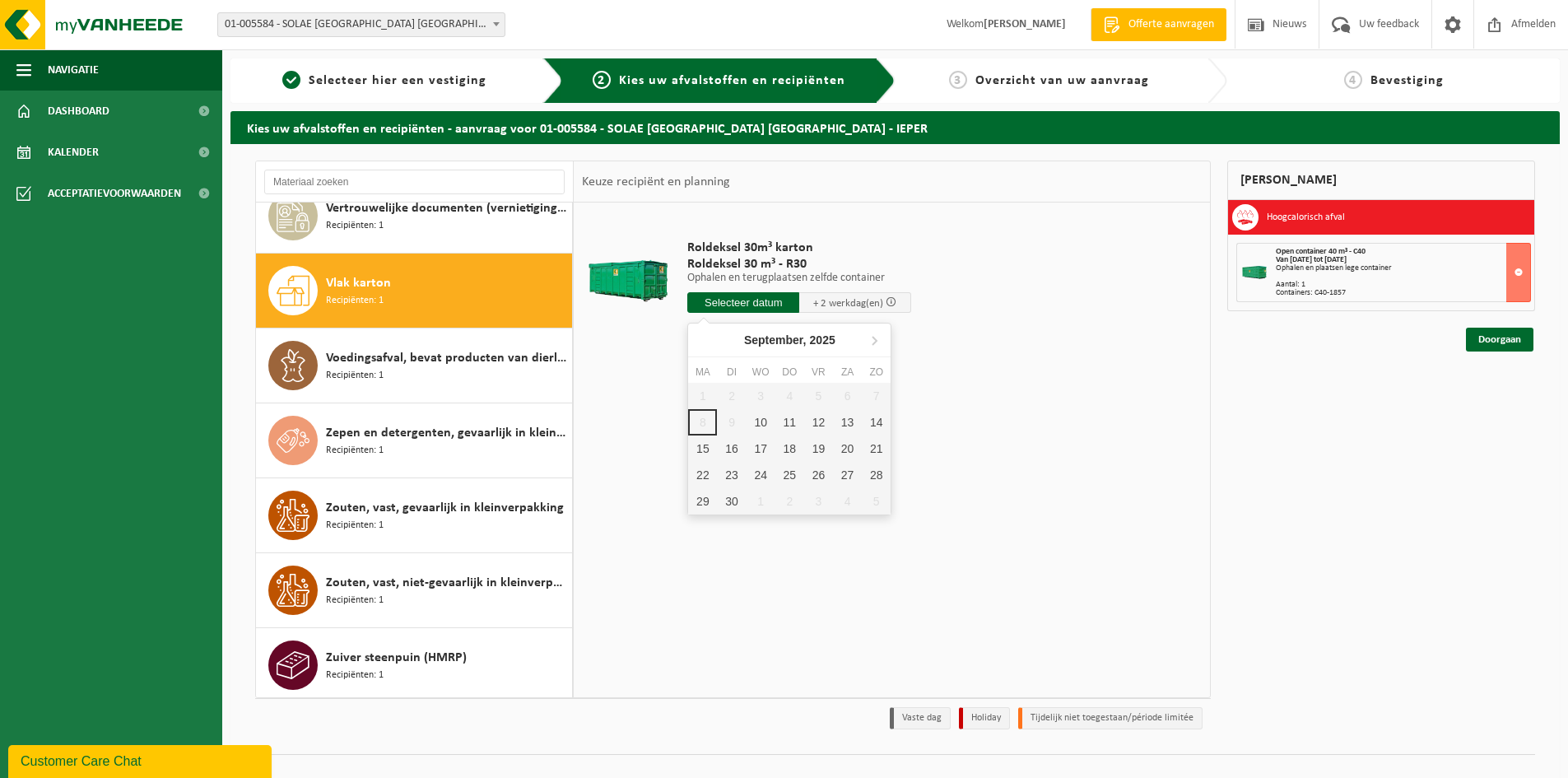
click at [782, 307] on input "text" at bounding box center [743, 302] width 112 height 20
click at [749, 299] on input "text" at bounding box center [743, 302] width 112 height 20
click at [751, 418] on div "10" at bounding box center [761, 422] width 29 height 26
type input "Van 2025-09-10"
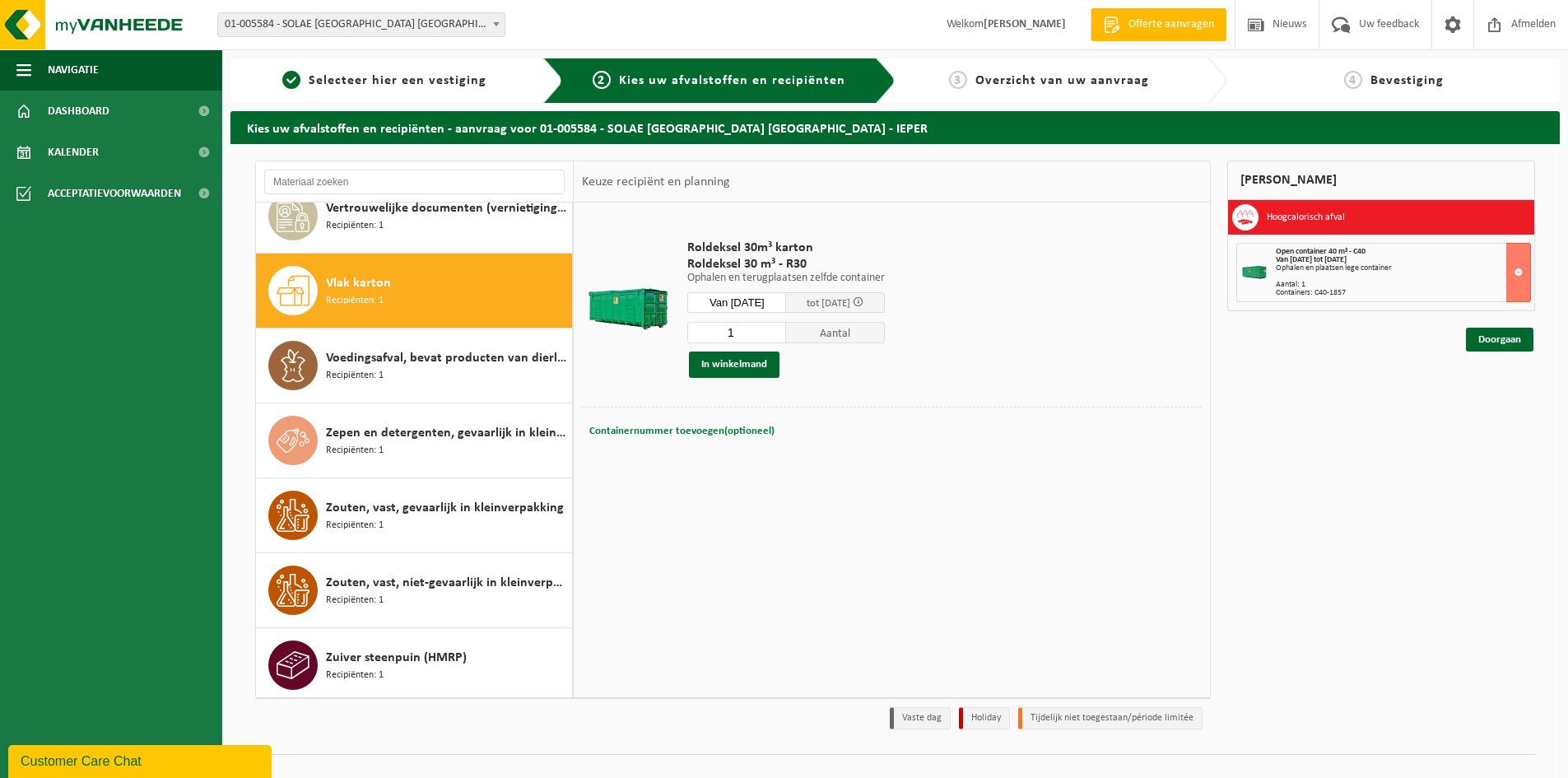
click at [721, 426] on span "Containernummer toevoegen(optioneel)" at bounding box center [681, 430] width 185 height 11
type input "R30-225"
click at [711, 359] on button "In winkelmand" at bounding box center [734, 365] width 90 height 26
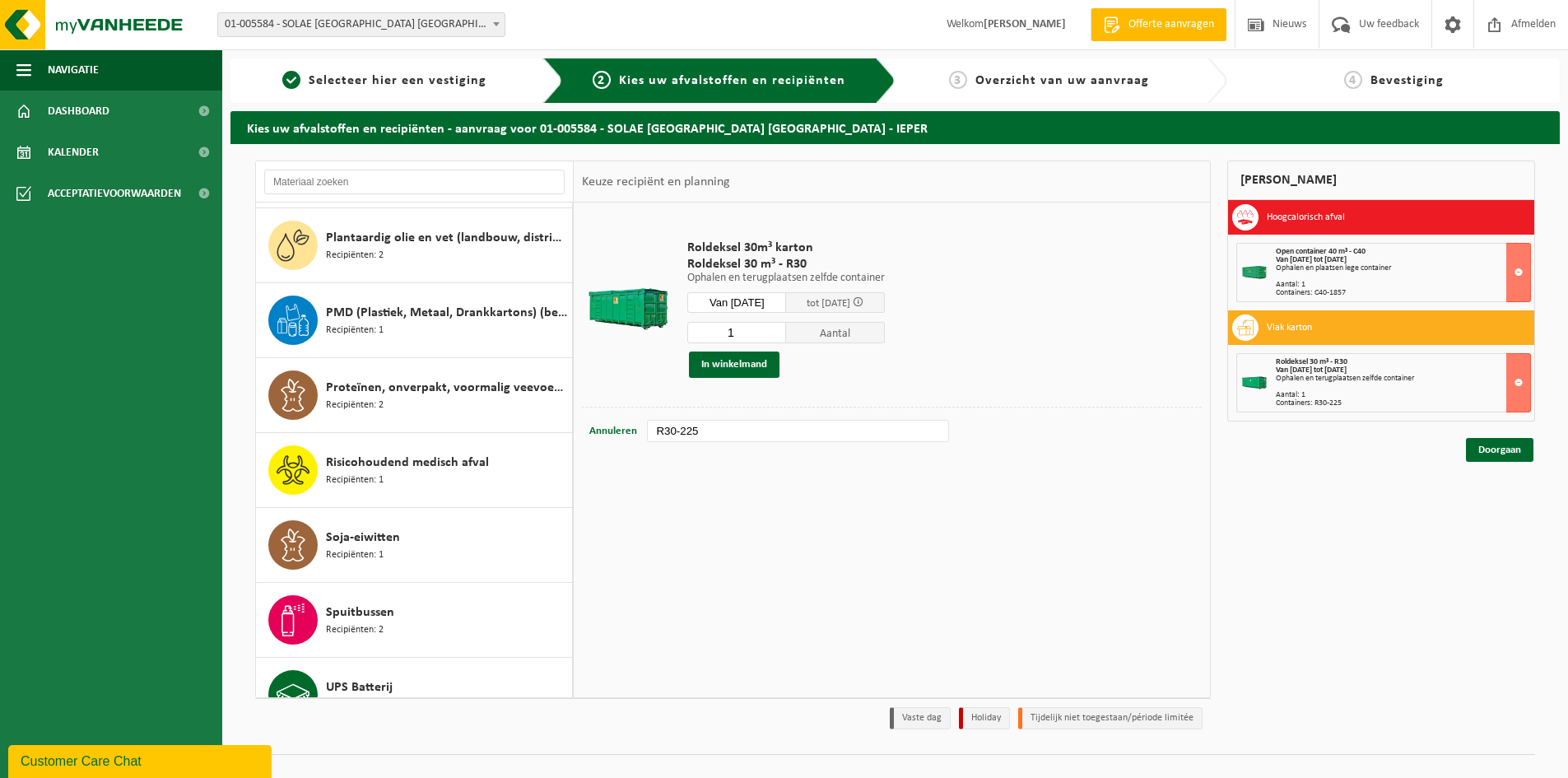
scroll to position [2413, 0]
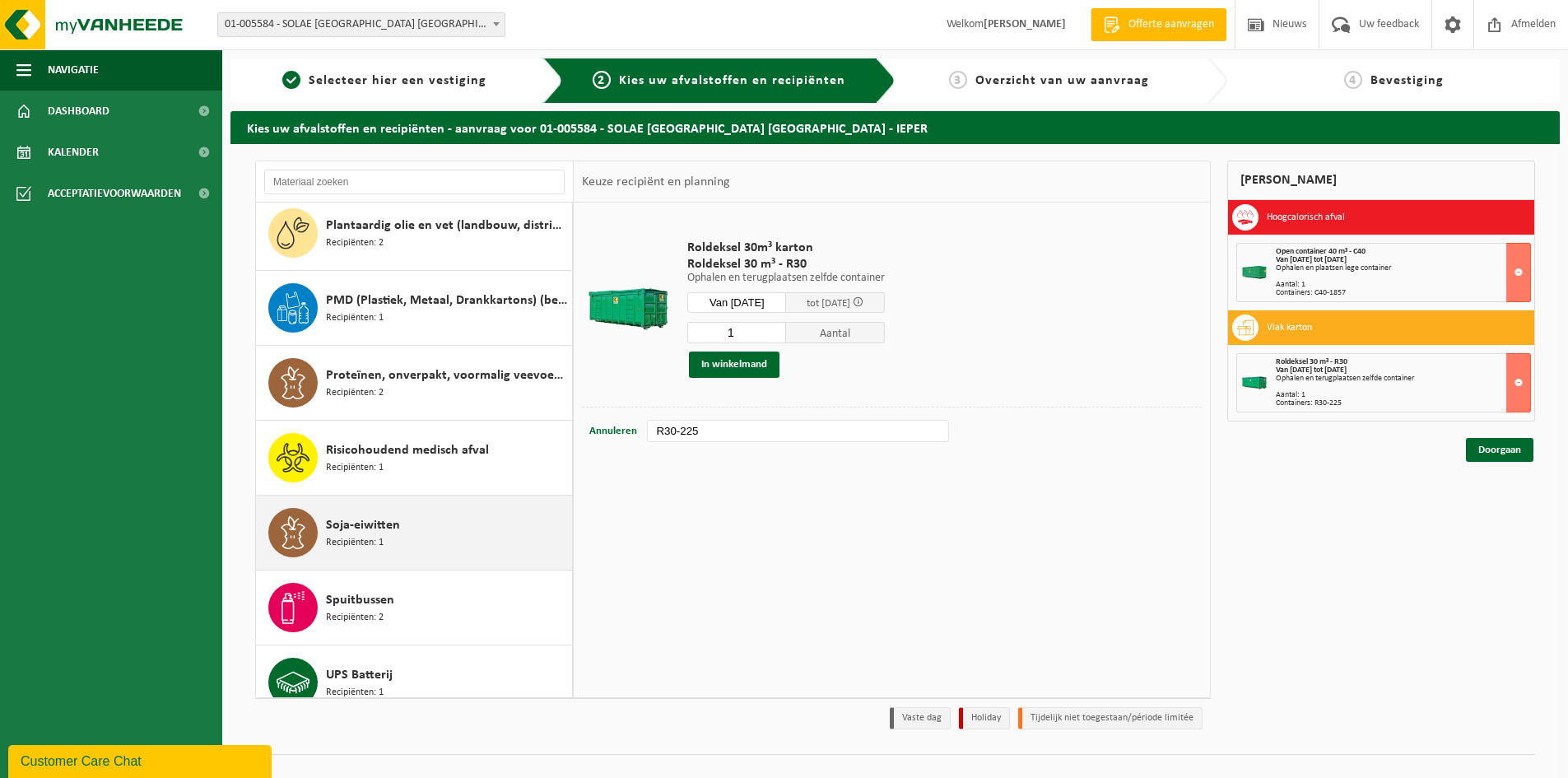
click at [376, 535] on span "Recipiënten: 1" at bounding box center [354, 543] width 57 height 15
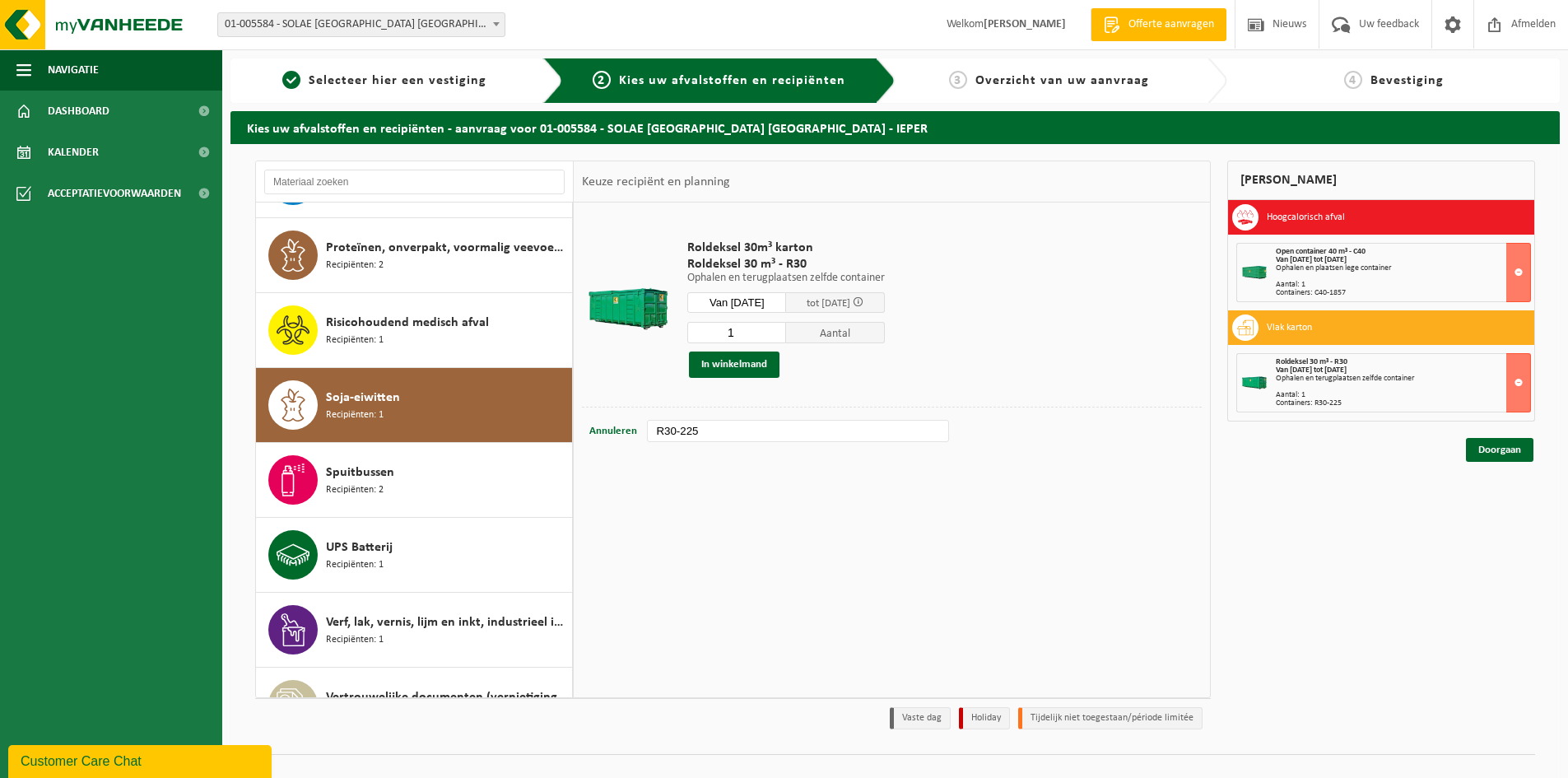
scroll to position [2700, 0]
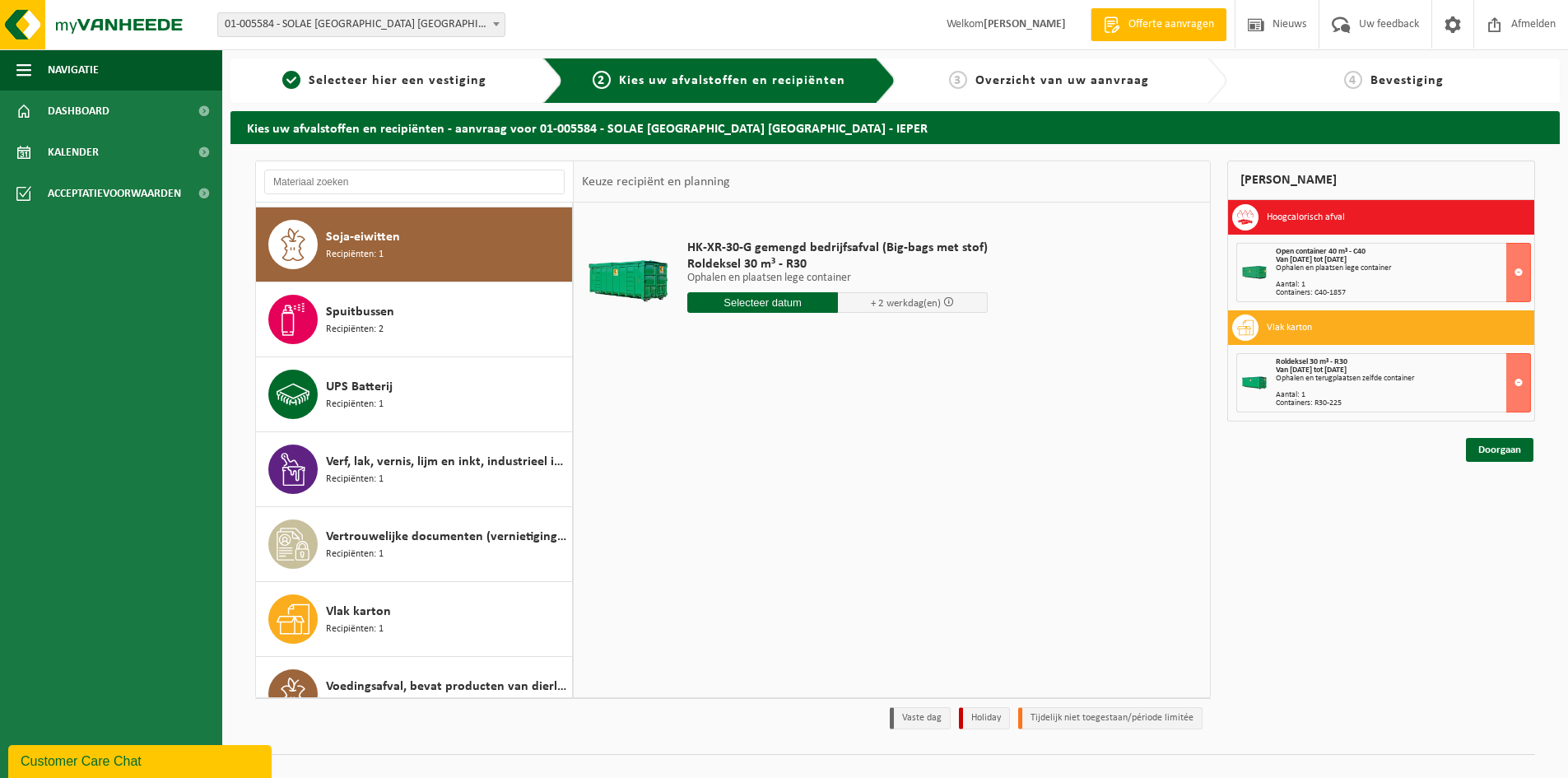
click at [745, 301] on input "text" at bounding box center [762, 302] width 150 height 20
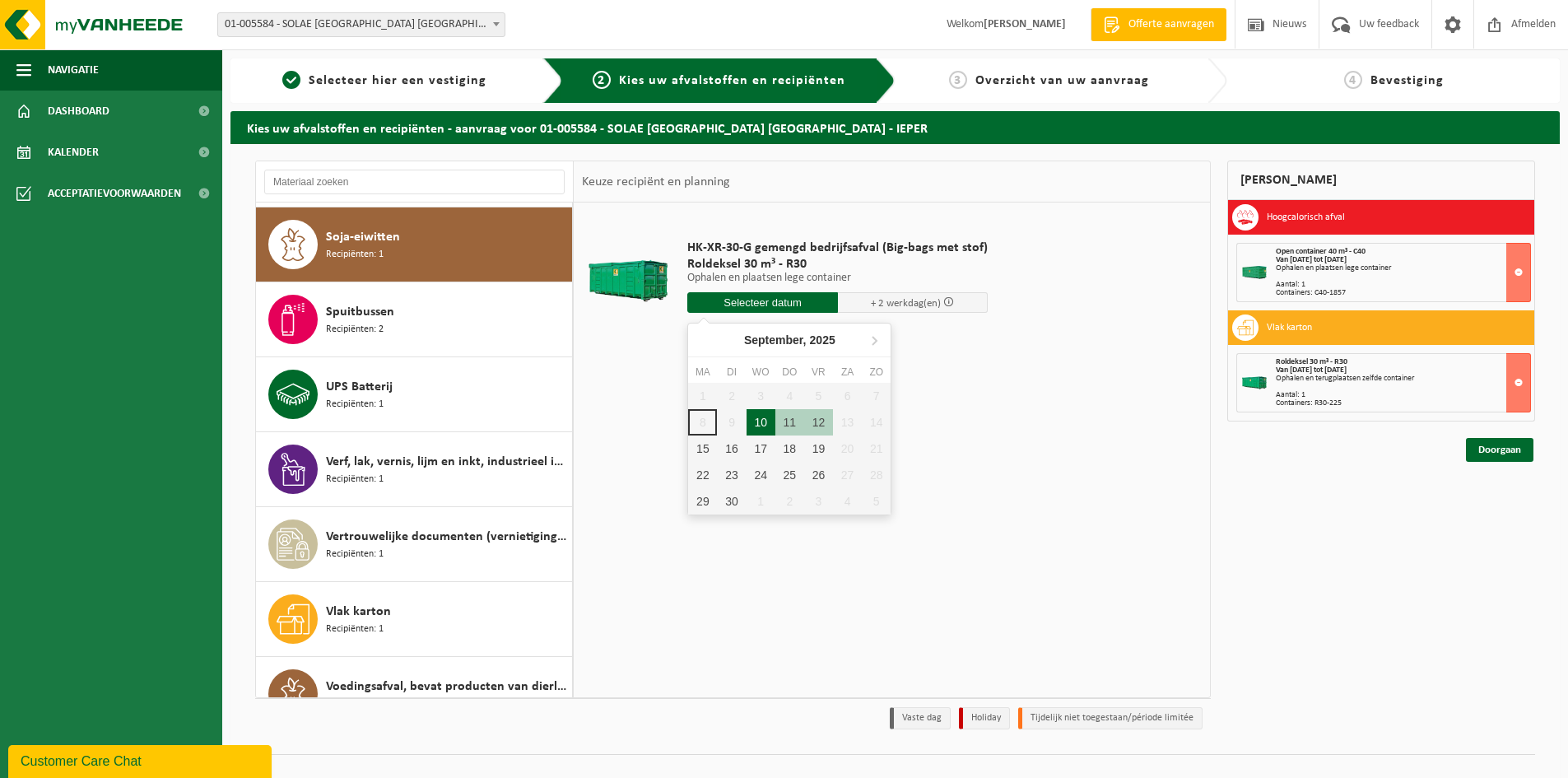
click at [765, 423] on div "10" at bounding box center [761, 422] width 29 height 26
type input "Van 2025-09-10"
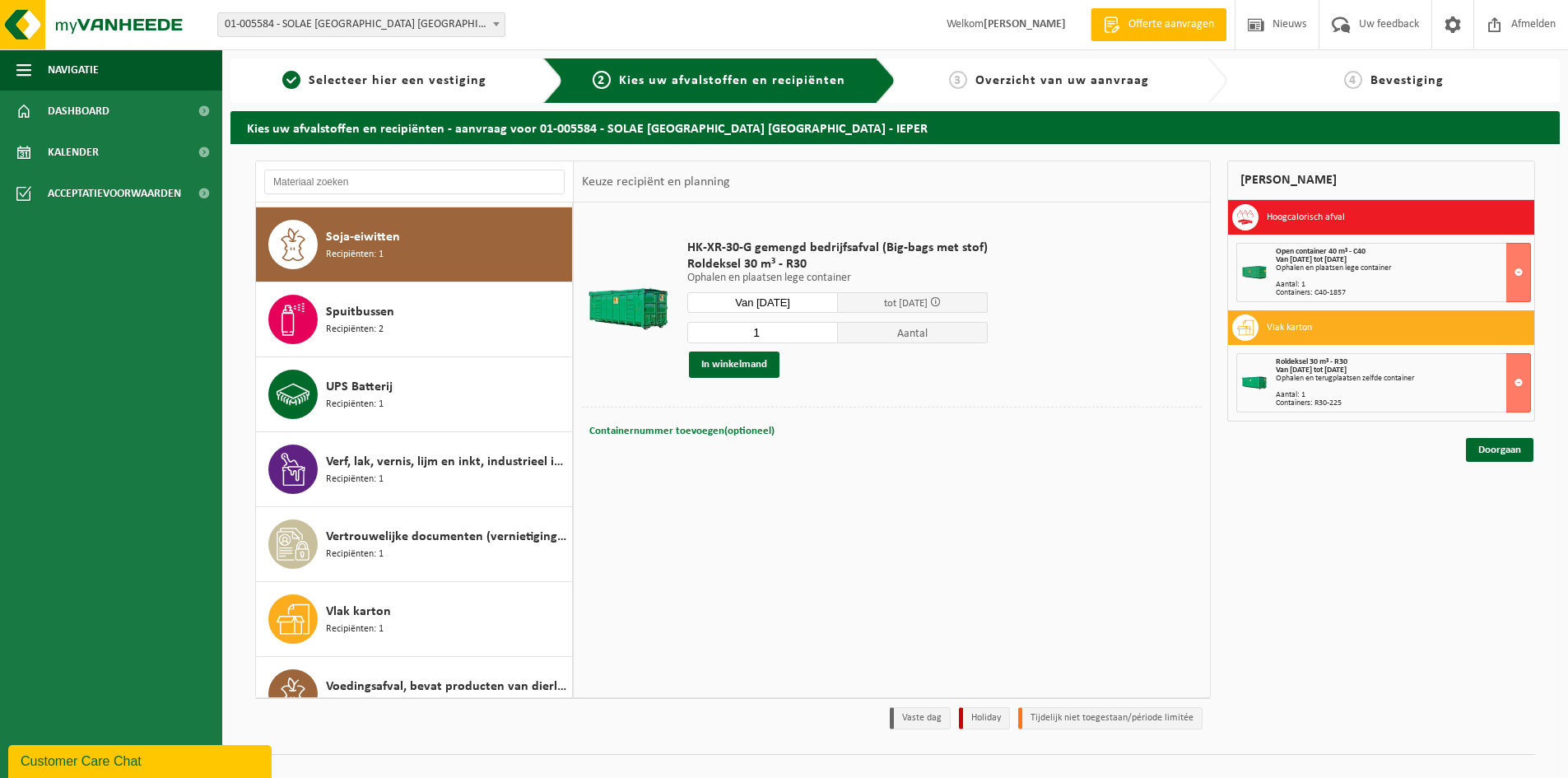
click at [664, 428] on span "Containernummer toevoegen(optioneel)" at bounding box center [681, 430] width 185 height 11
type input "R30-224"
click at [714, 360] on button "In winkelmand" at bounding box center [734, 365] width 90 height 26
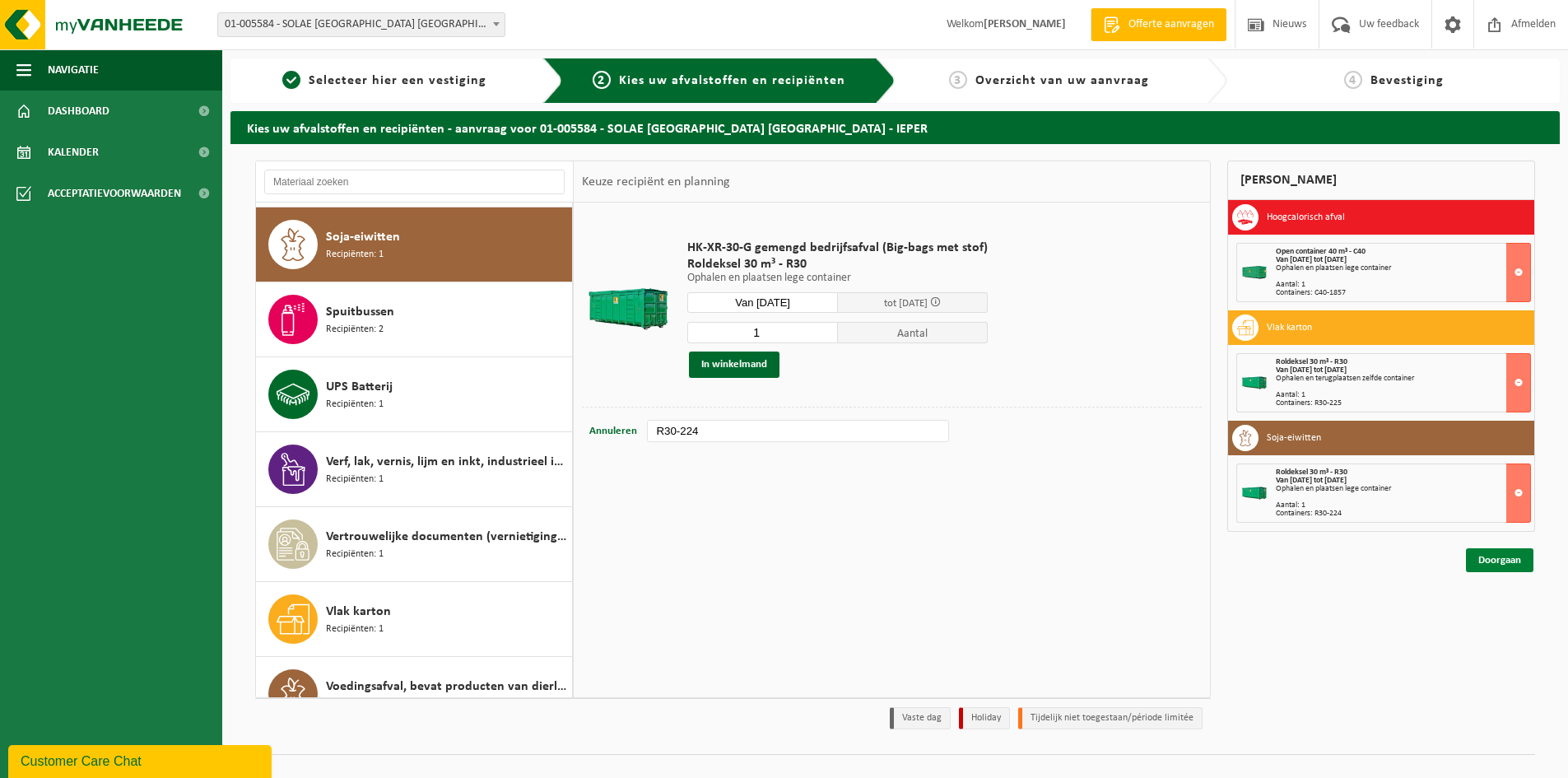
click at [1477, 554] on link "Doorgaan" at bounding box center [1499, 560] width 67 height 24
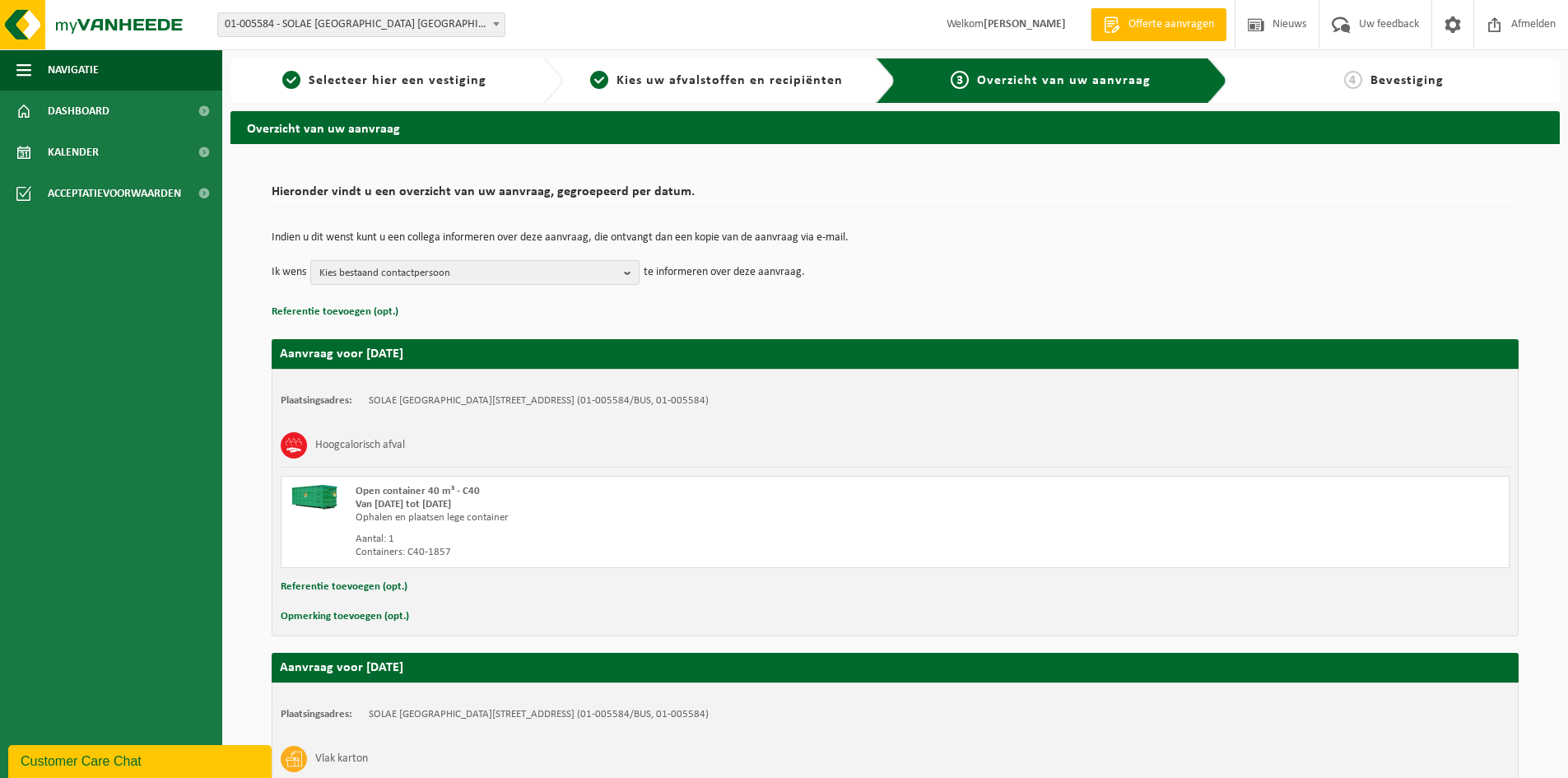
click at [383, 271] on span "Kies bestaand contactpersoon" at bounding box center [468, 273] width 298 height 25
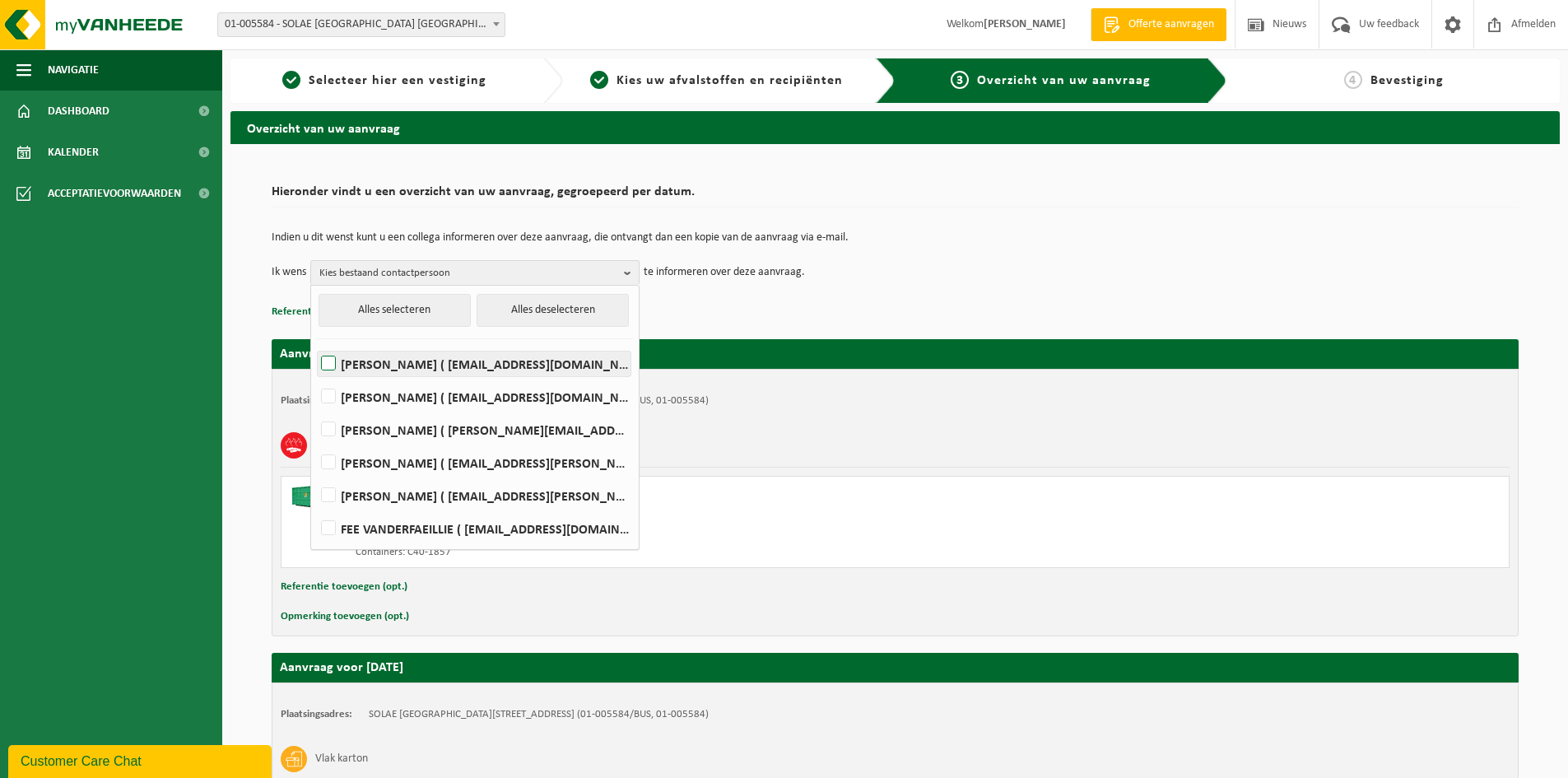
click at [386, 362] on label "REGINE BATTHEU ( regine.battheu@iff.com )" at bounding box center [474, 364] width 312 height 25
click at [315, 343] on input "REGINE BATTHEU ( regine.battheu@iff.com )" at bounding box center [314, 342] width 1 height 1
checkbox input "true"
click at [1128, 313] on p "Referentie toevoegen (opt.)" at bounding box center [895, 312] width 1247 height 21
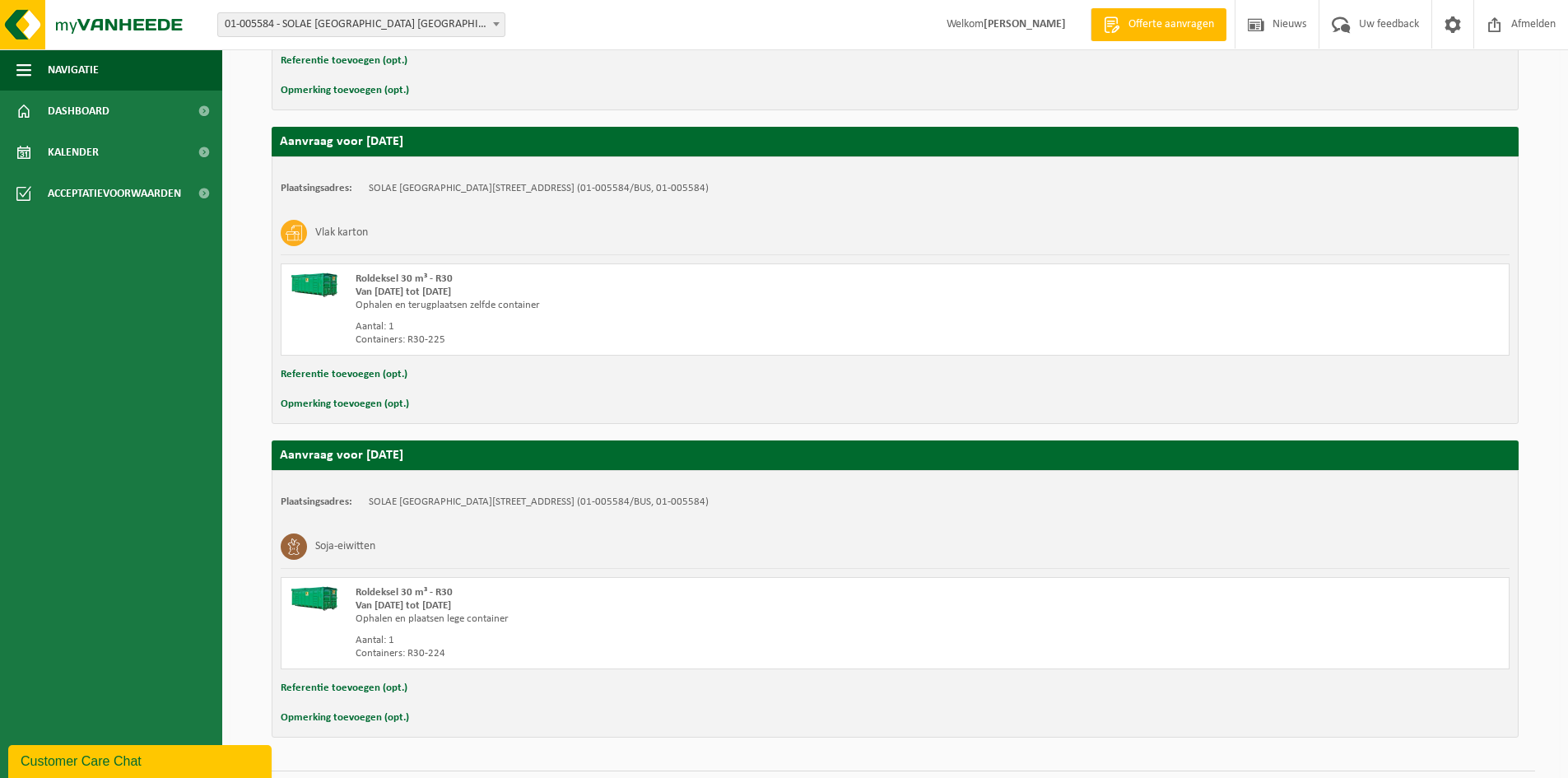
scroll to position [569, 0]
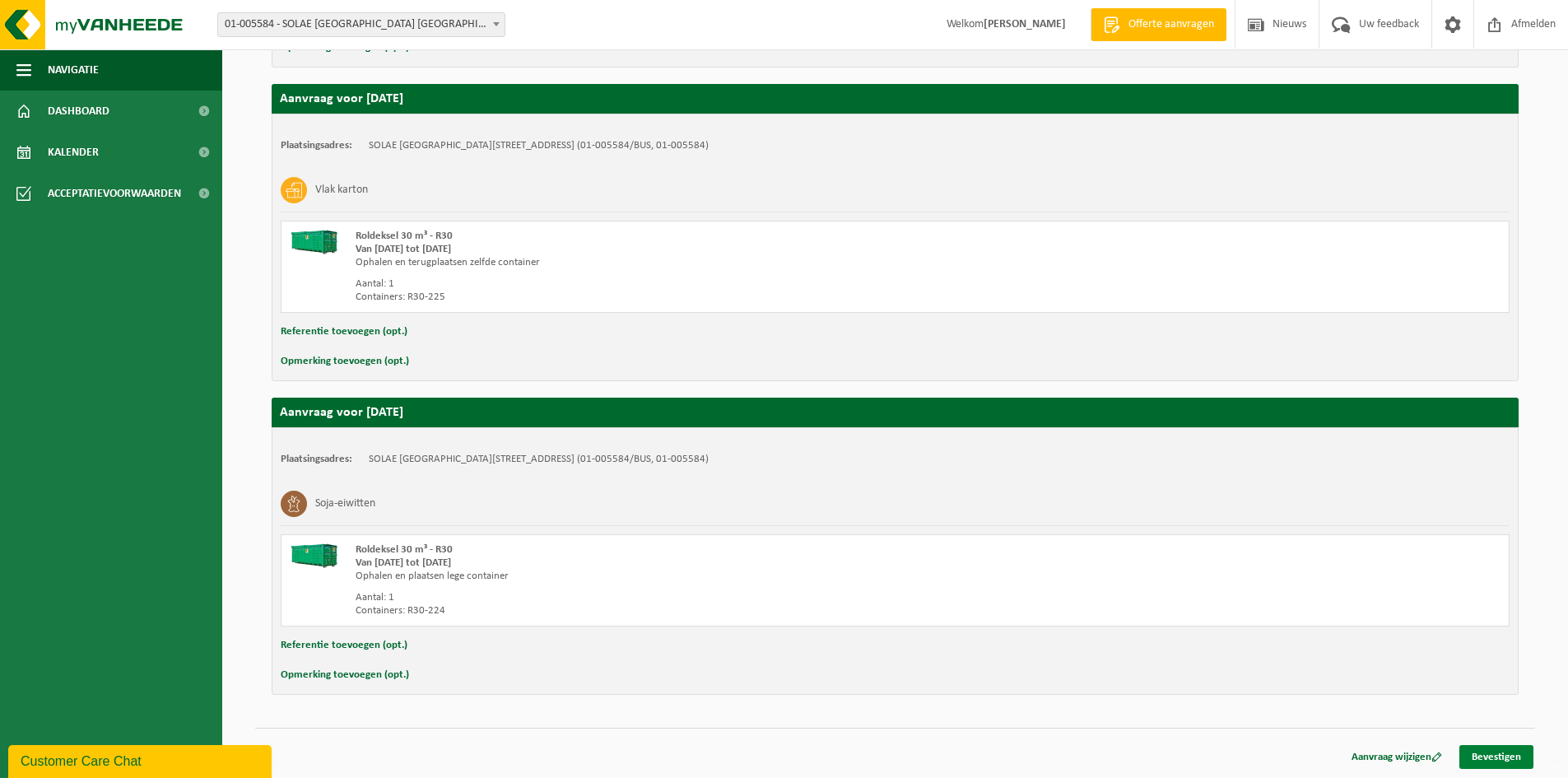
click at [1521, 757] on link "Bevestigen" at bounding box center [1495, 757] width 74 height 24
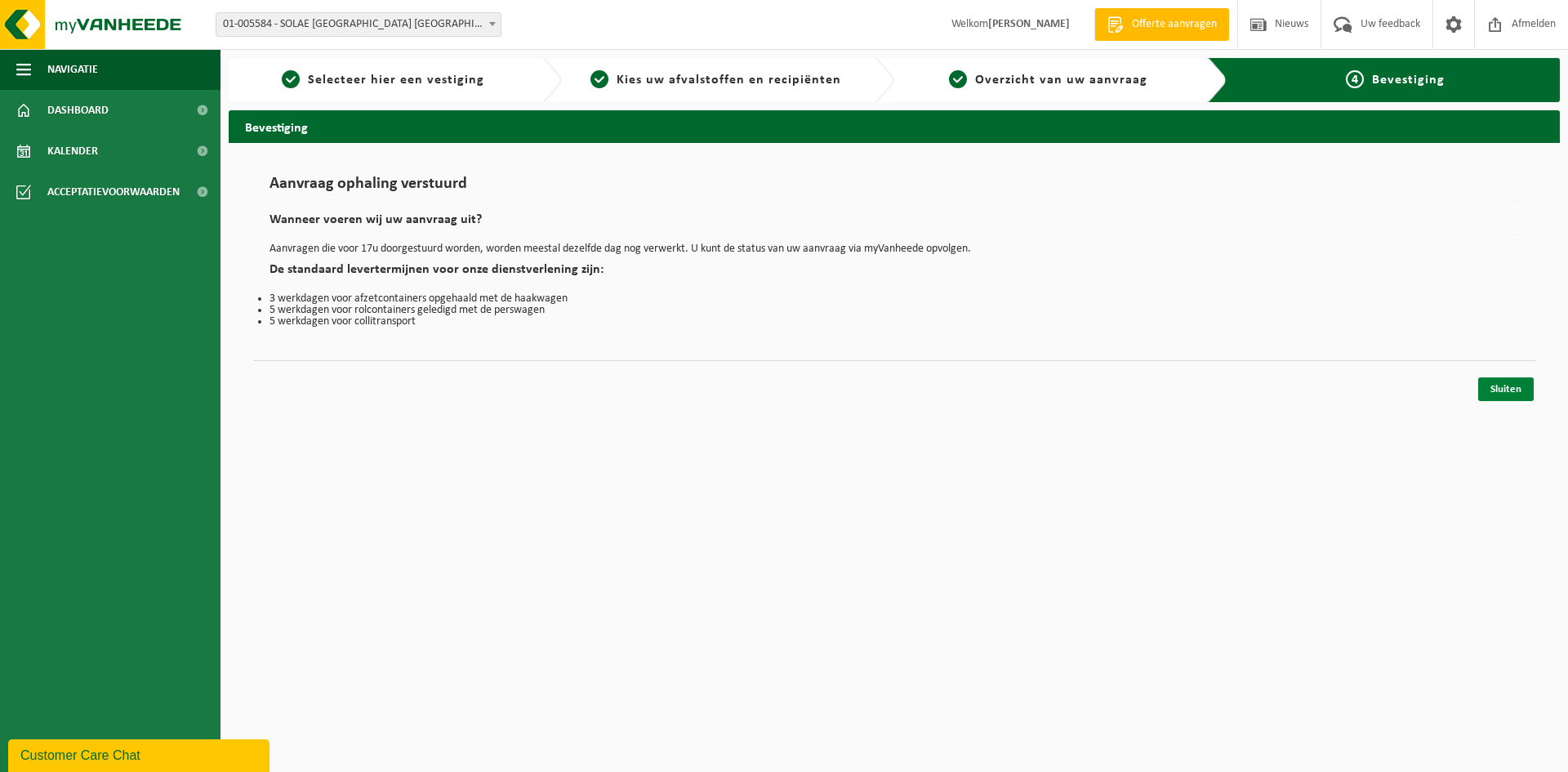
click at [1520, 390] on link "Sluiten" at bounding box center [1506, 389] width 56 height 24
